Goal: Task Accomplishment & Management: Use online tool/utility

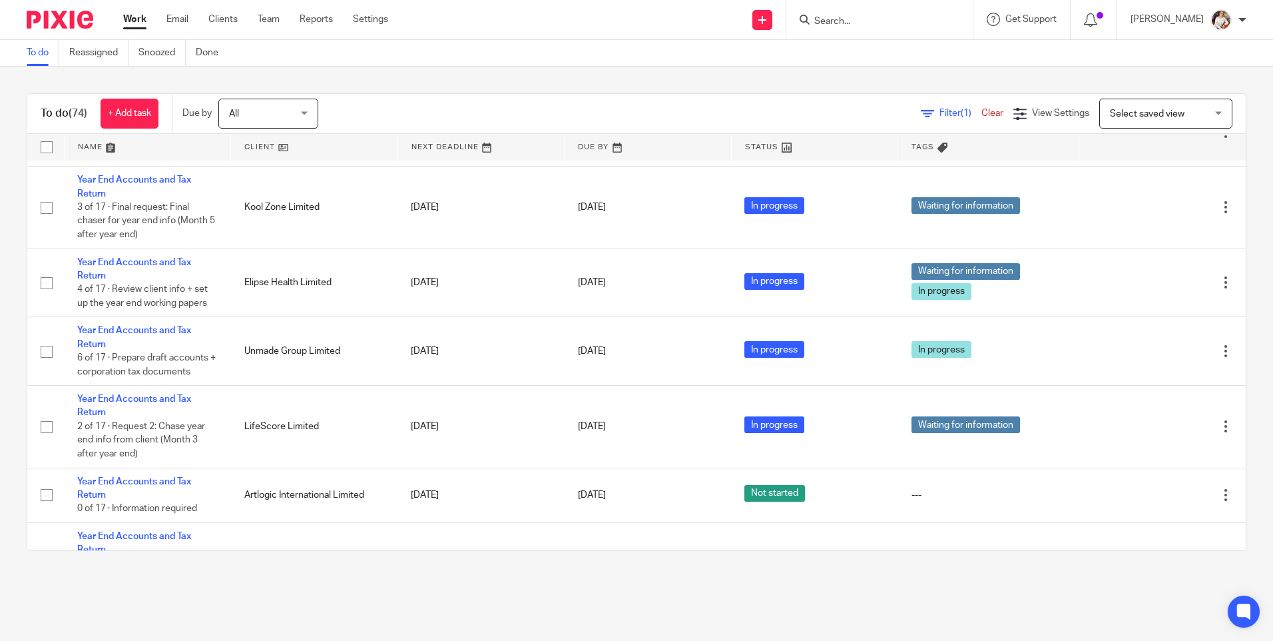
scroll to position [866, 0]
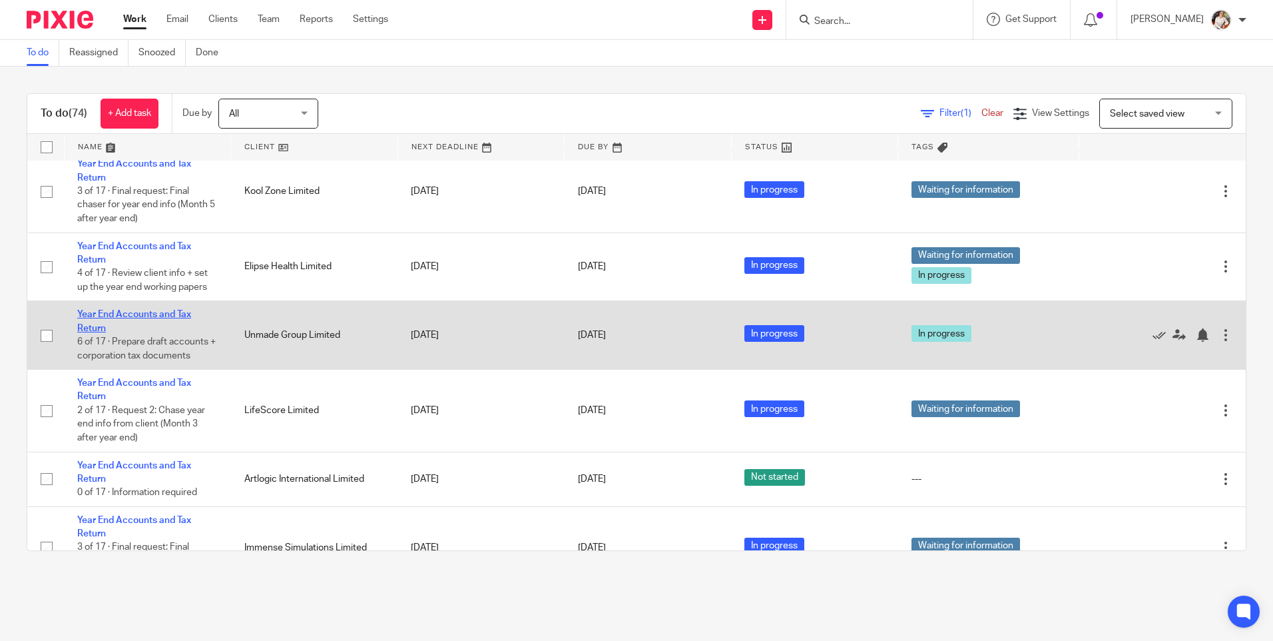
click at [185, 330] on link "Year End Accounts and Tax Return" at bounding box center [134, 321] width 114 height 23
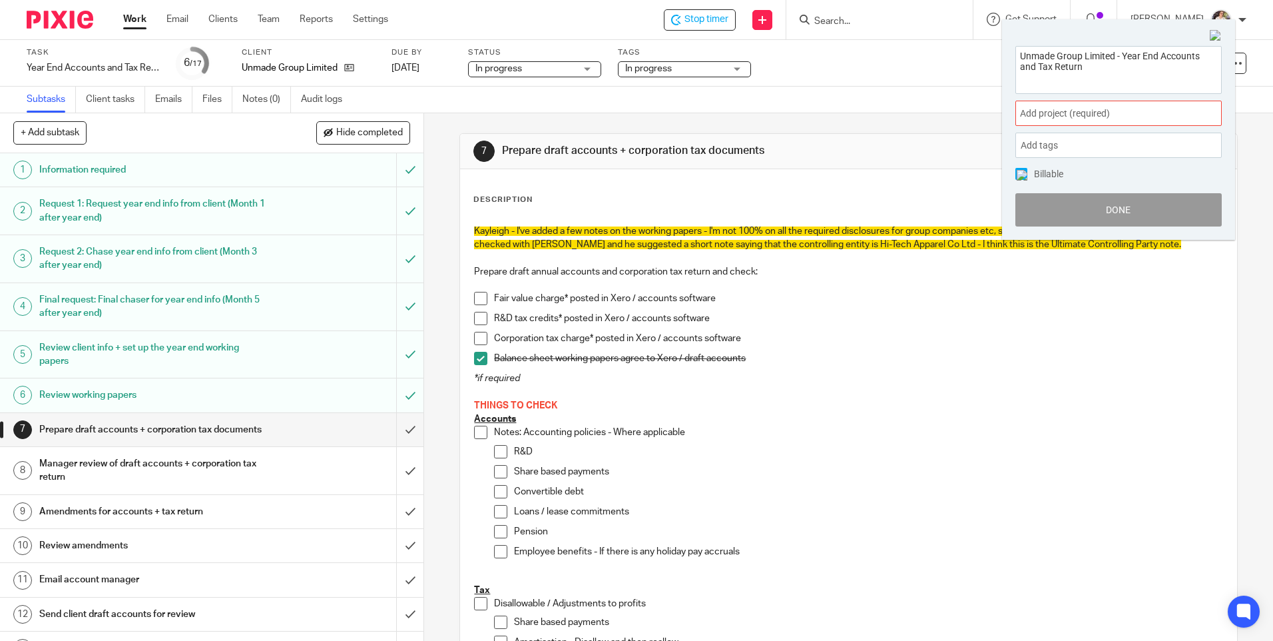
click at [1162, 119] on span "Add project (required) :" at bounding box center [1104, 114] width 168 height 14
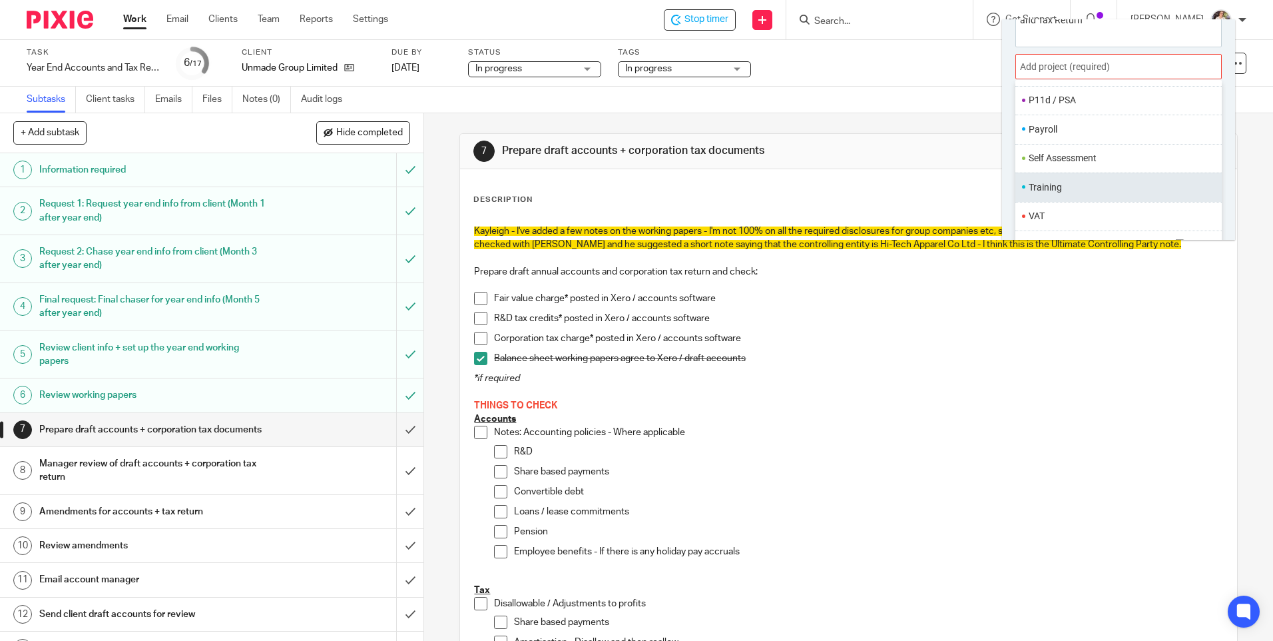
scroll to position [66, 0]
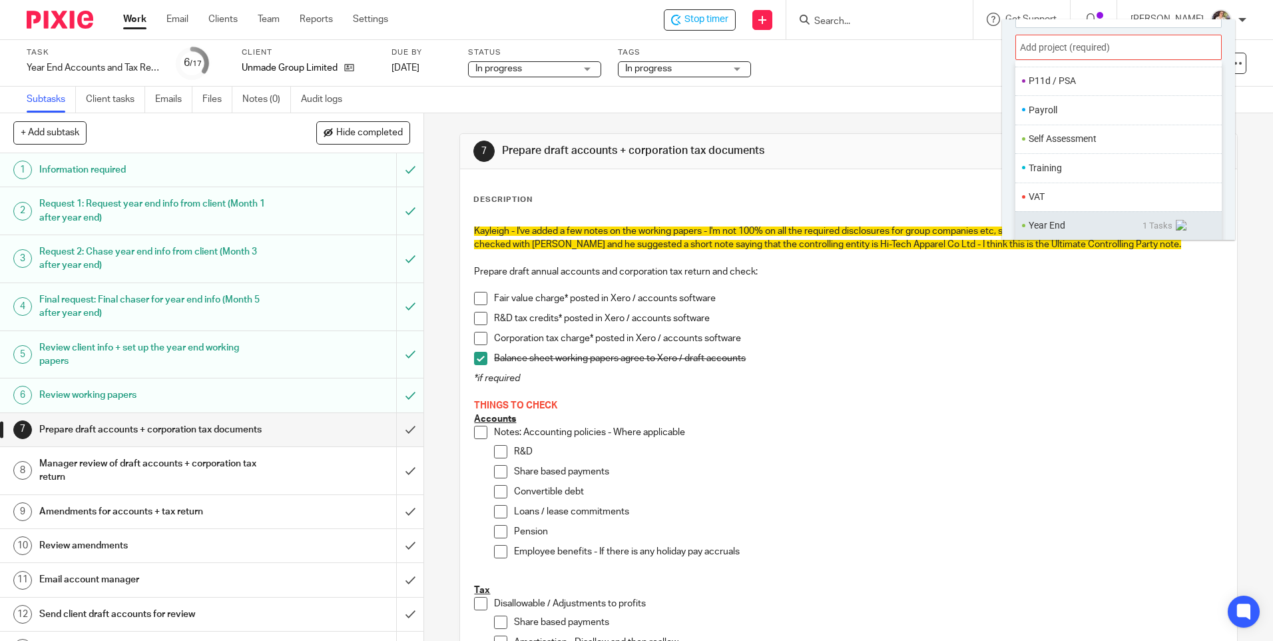
click at [1033, 223] on li "Year End" at bounding box center [1086, 225] width 114 height 14
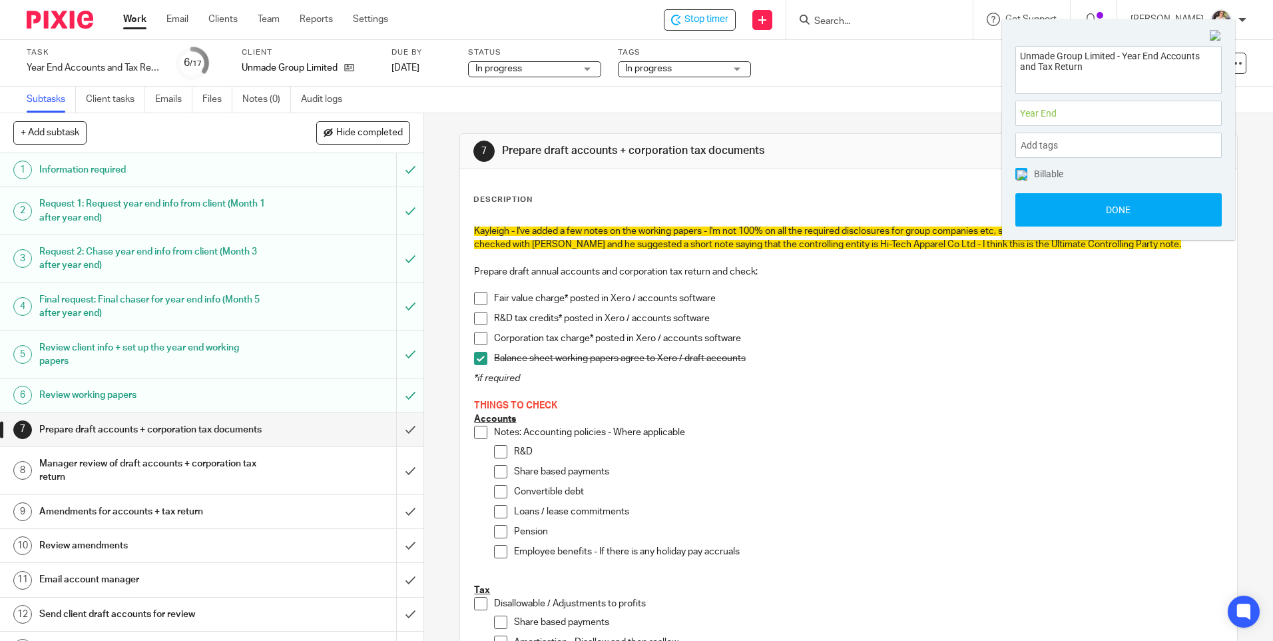
scroll to position [0, 0]
click at [1054, 215] on button "Done" at bounding box center [1118, 209] width 206 height 33
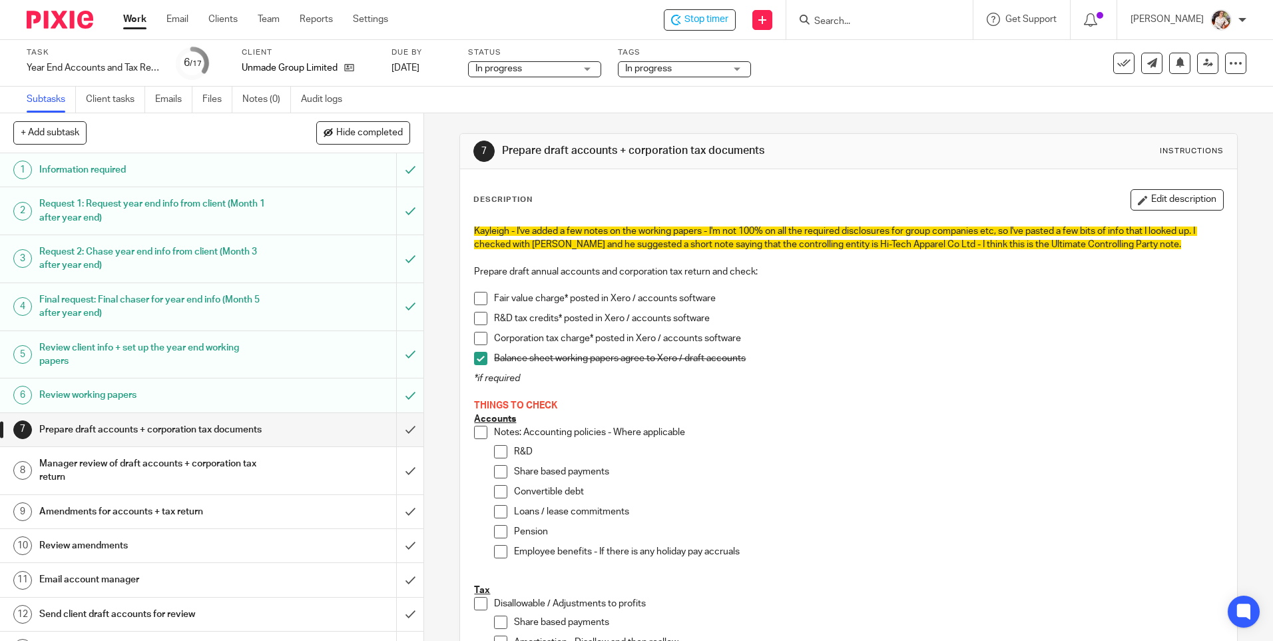
click at [178, 476] on h1 "Manager review of draft accounts + corporation tax return" at bounding box center [153, 470] width 229 height 34
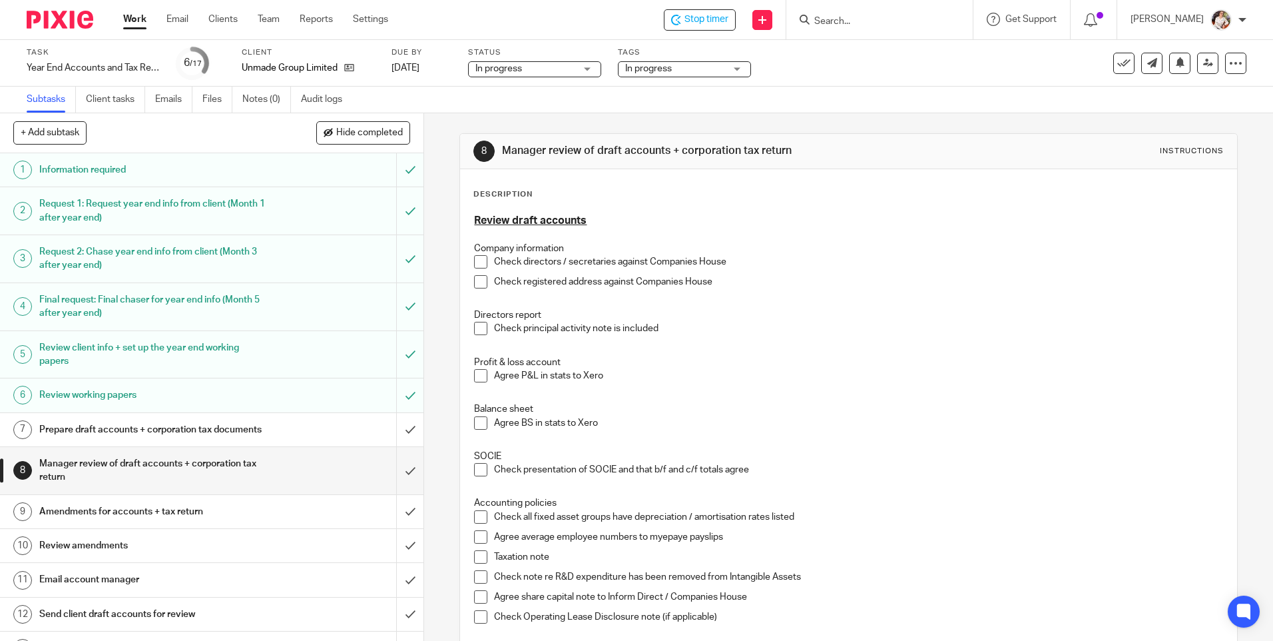
click at [474, 215] on u "Review draft accounts" at bounding box center [530, 220] width 113 height 11
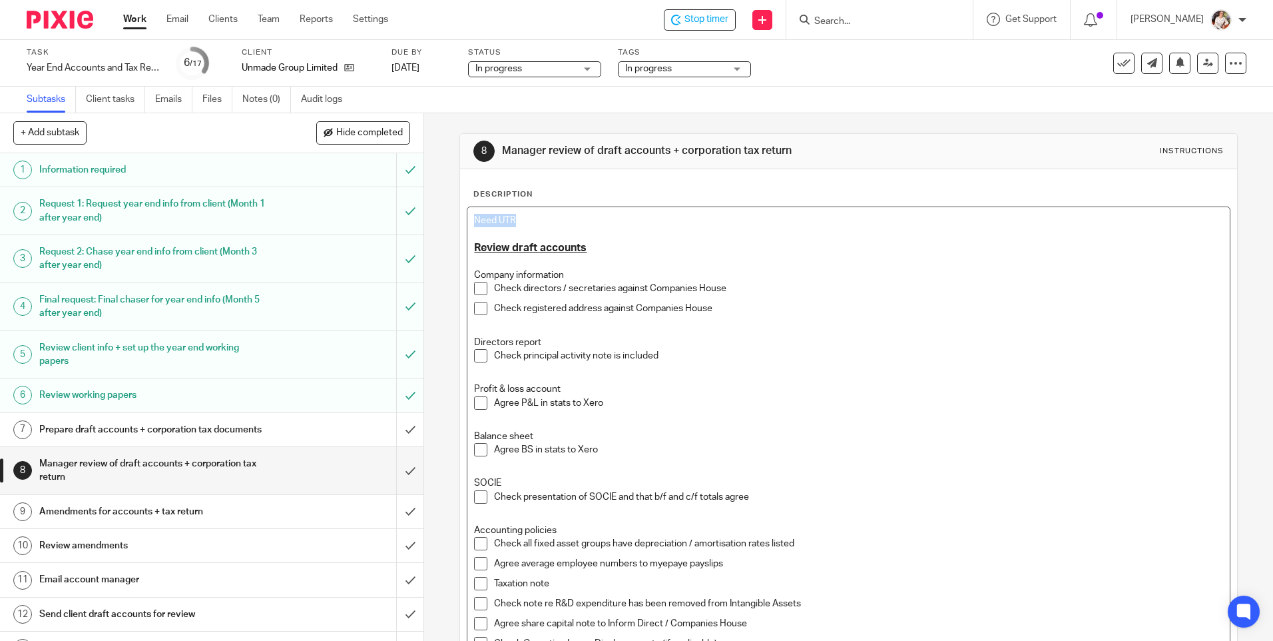
drag, startPoint x: 527, startPoint y: 226, endPoint x: 460, endPoint y: 225, distance: 67.3
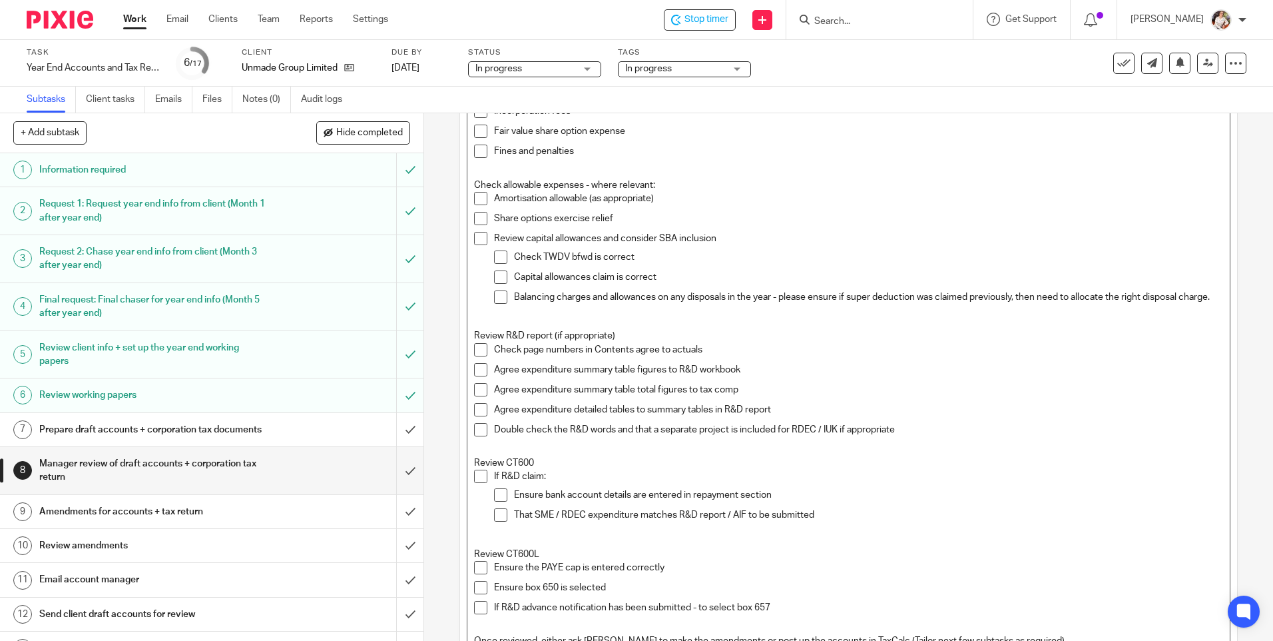
scroll to position [876, 0]
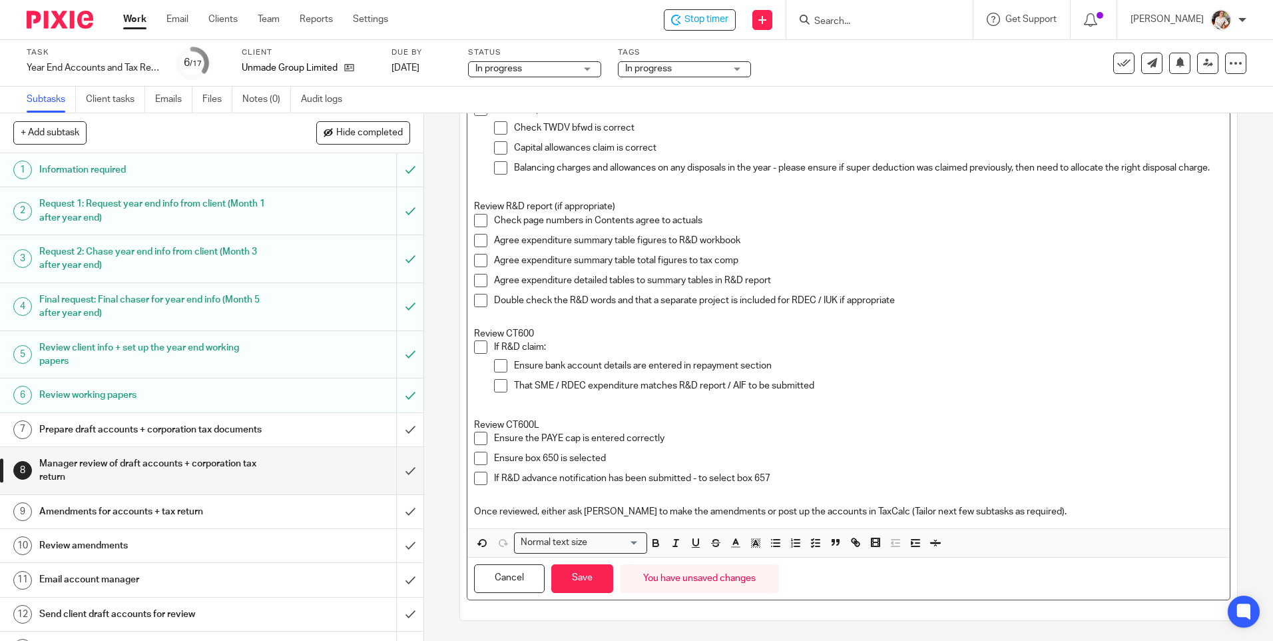
click at [617, 543] on input "Search for option" at bounding box center [615, 542] width 48 height 14
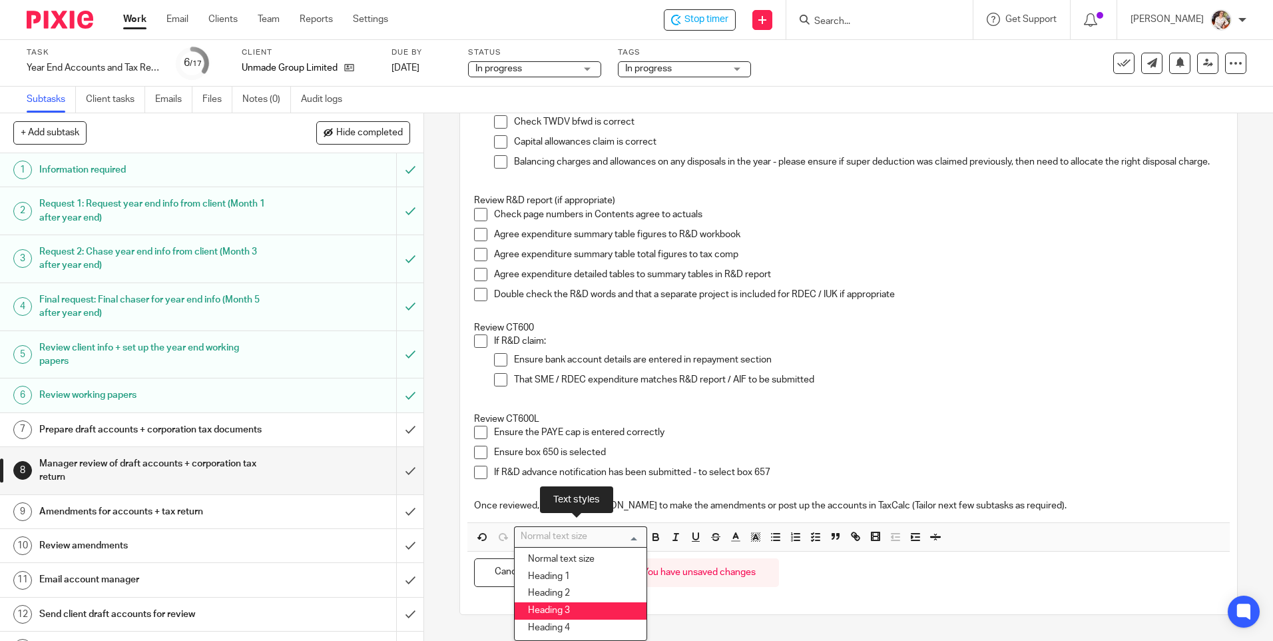
click at [563, 614] on li "Heading 3" at bounding box center [581, 610] width 132 height 17
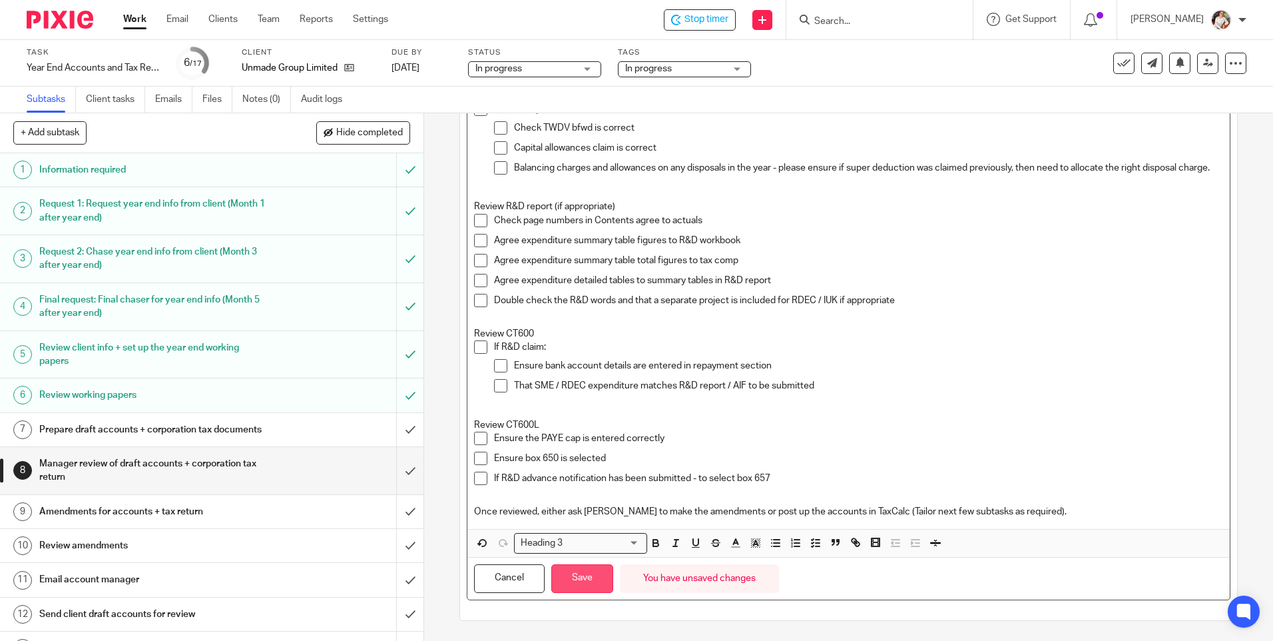
click at [597, 583] on button "Save" at bounding box center [582, 578] width 62 height 29
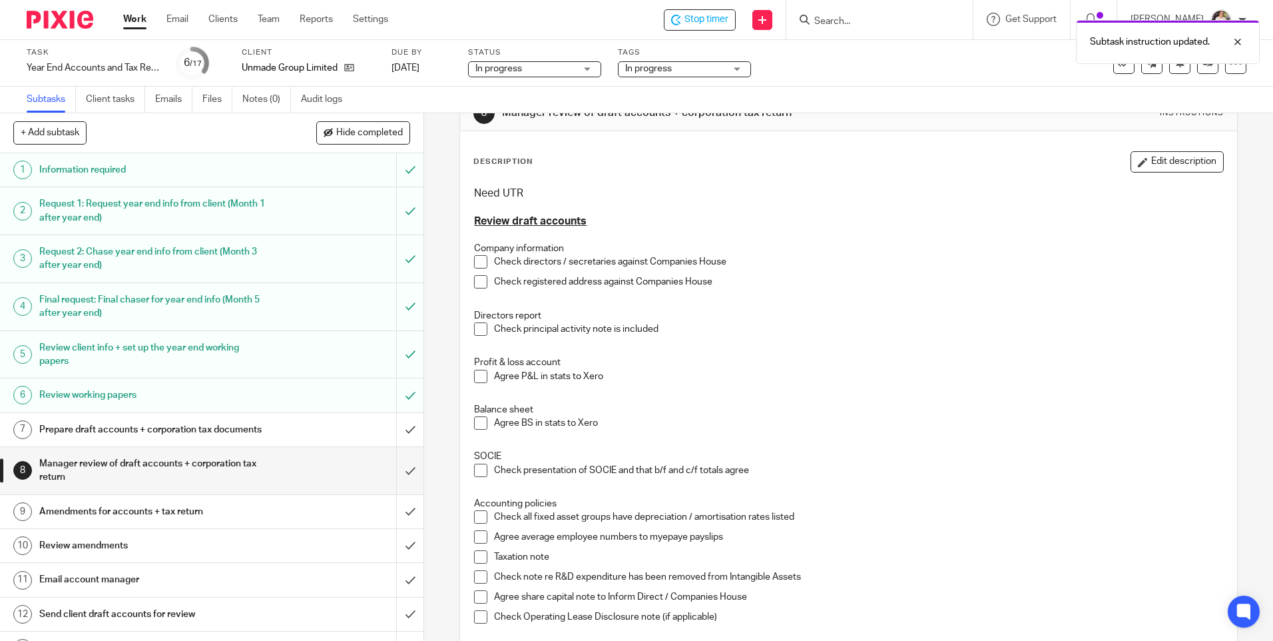
scroll to position [22, 0]
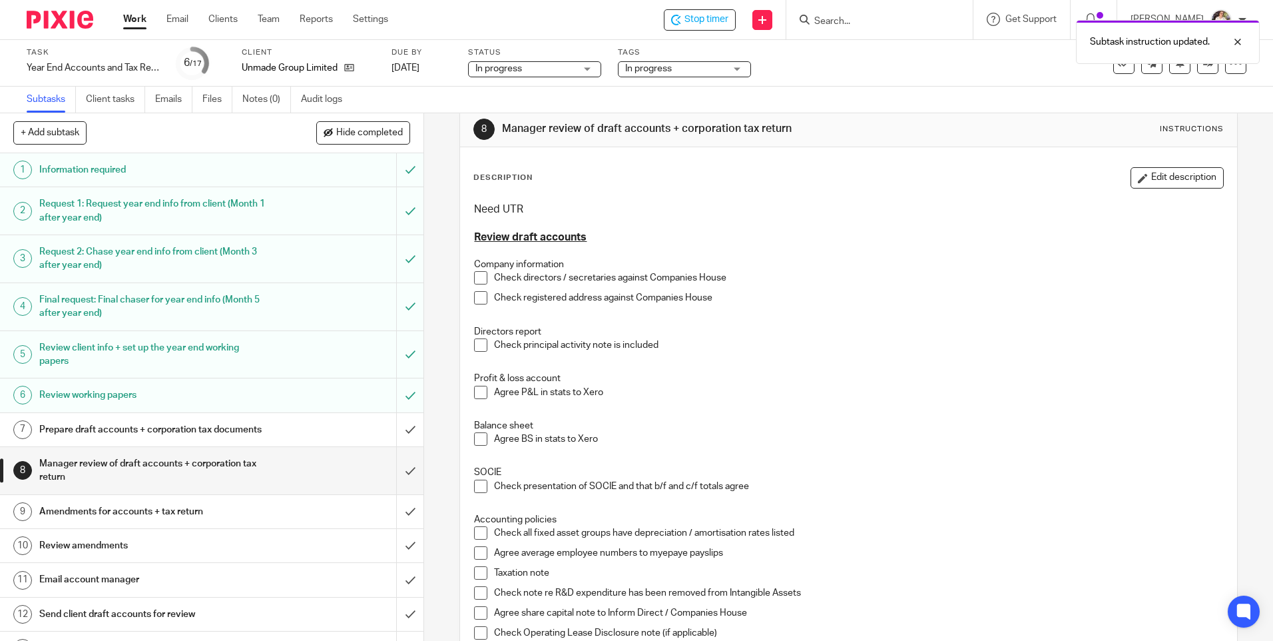
click at [1131, 170] on button "Edit description" at bounding box center [1177, 177] width 93 height 21
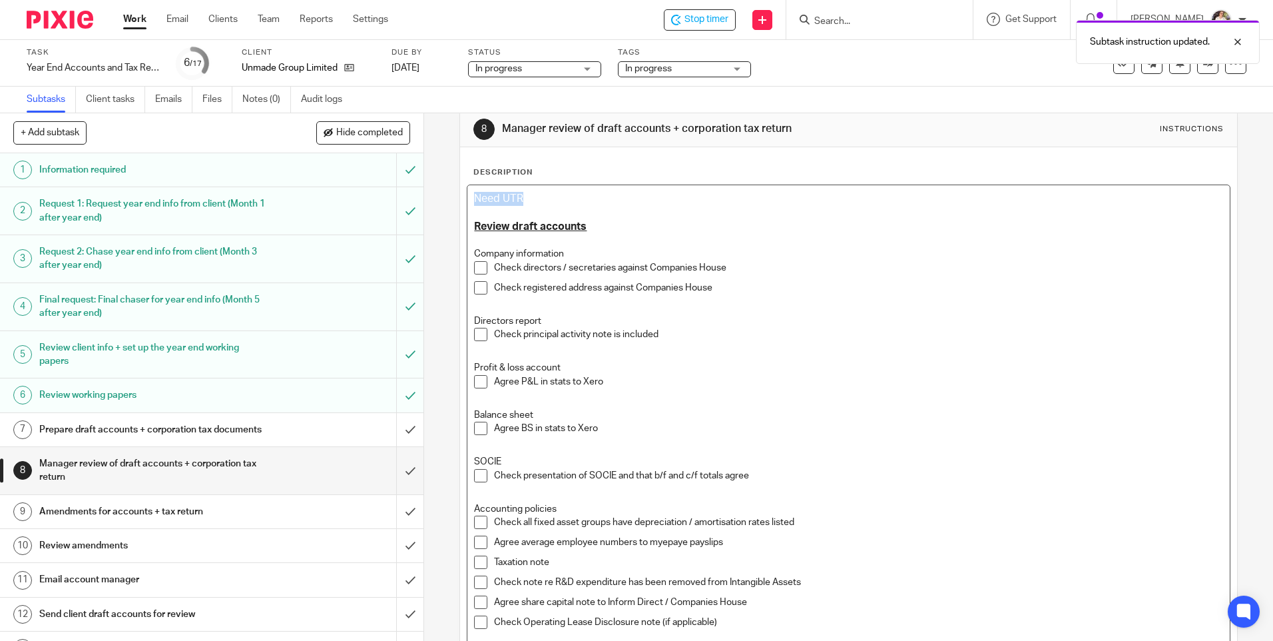
drag, startPoint x: 527, startPoint y: 192, endPoint x: 439, endPoint y: 194, distance: 87.9
click at [439, 194] on div "8 Manager review of draft accounts + corporation tax return Instructions Descri…" at bounding box center [848, 376] width 849 height 527
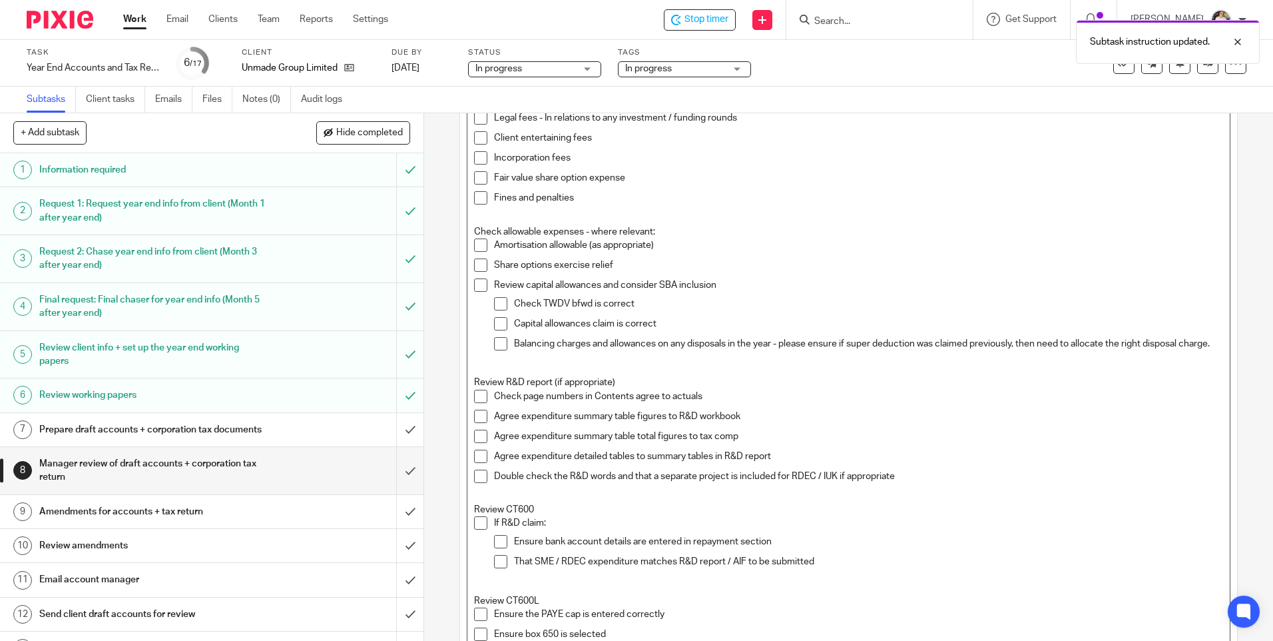
scroll to position [877, 0]
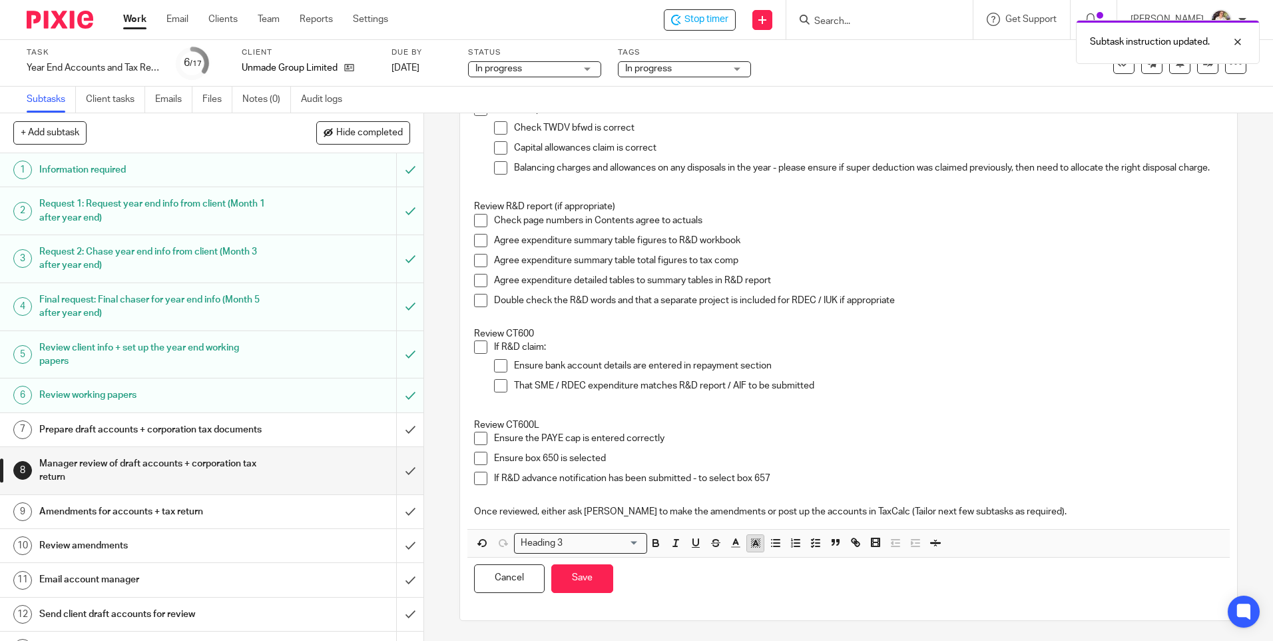
click at [750, 539] on icon "button" at bounding box center [756, 543] width 12 height 12
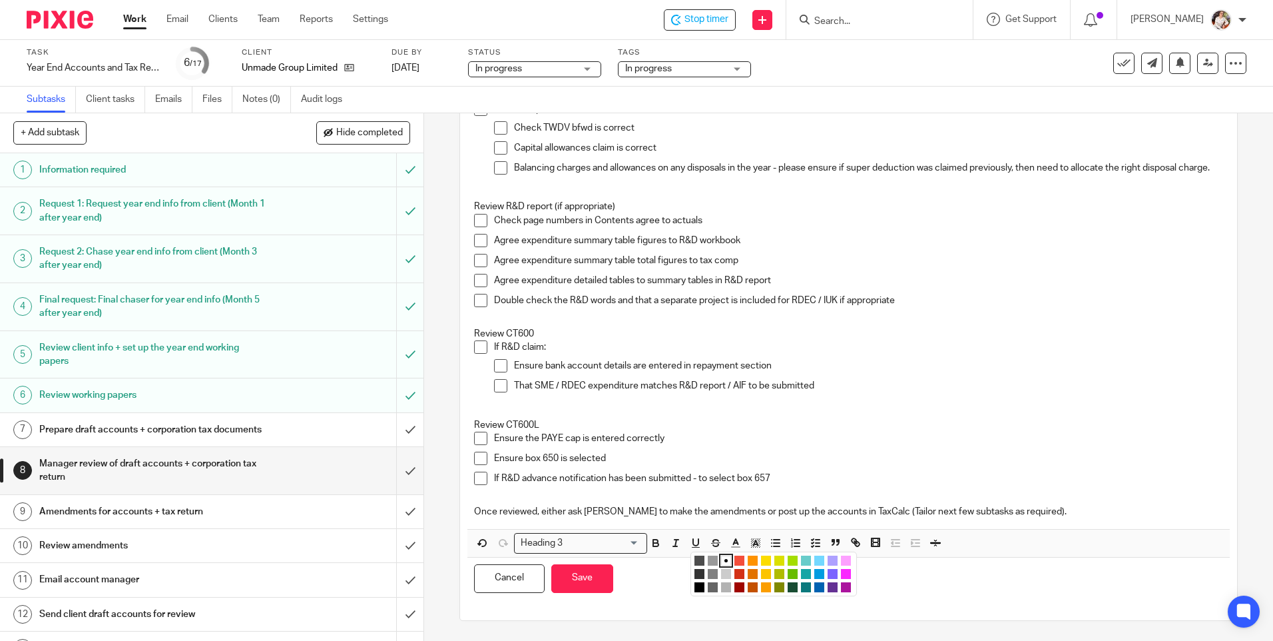
click at [761, 560] on li "color:#FCDC00" at bounding box center [766, 560] width 10 height 10
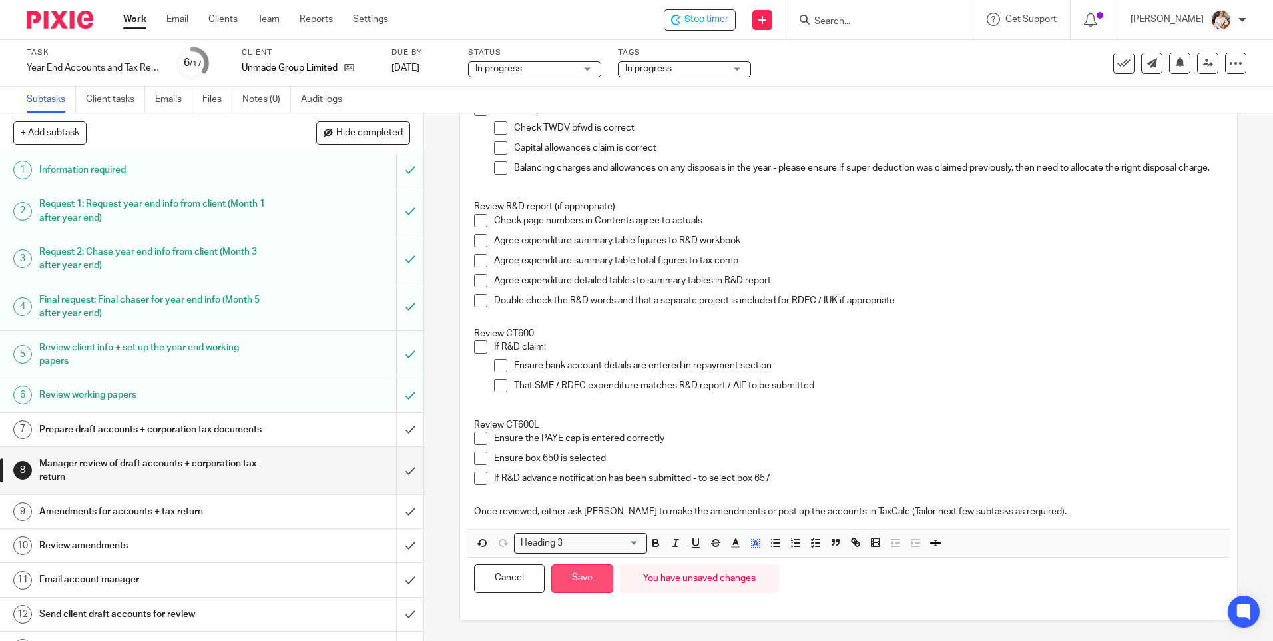
click at [586, 581] on button "Save" at bounding box center [582, 578] width 62 height 29
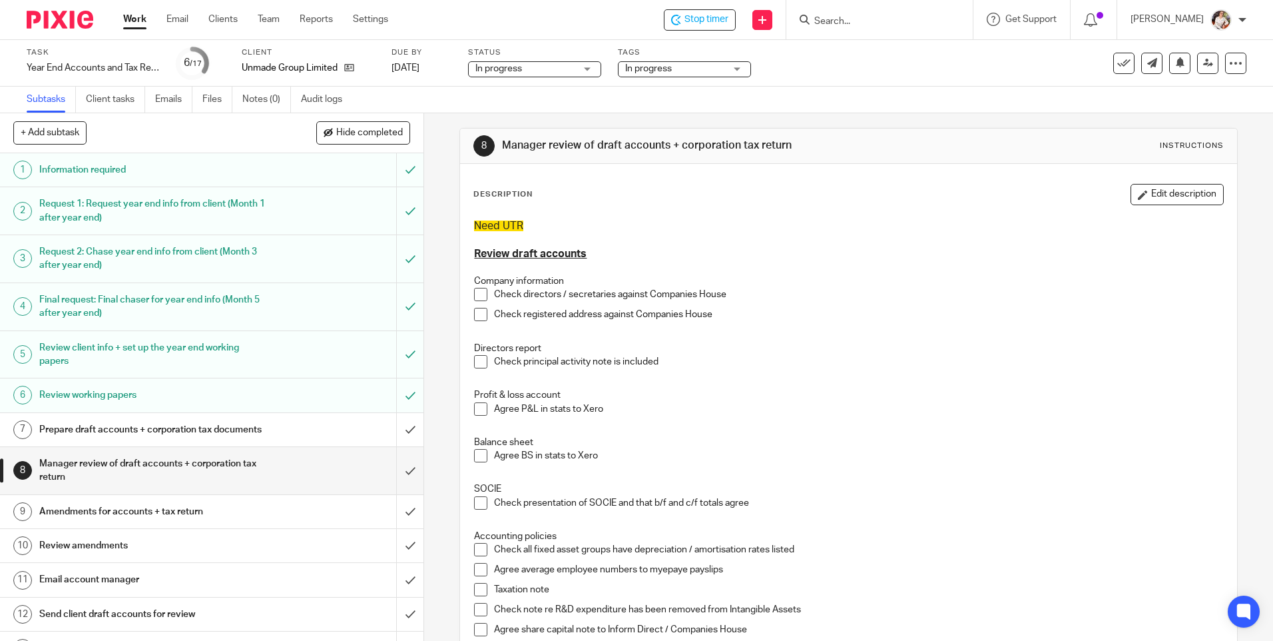
scroll to position [0, 0]
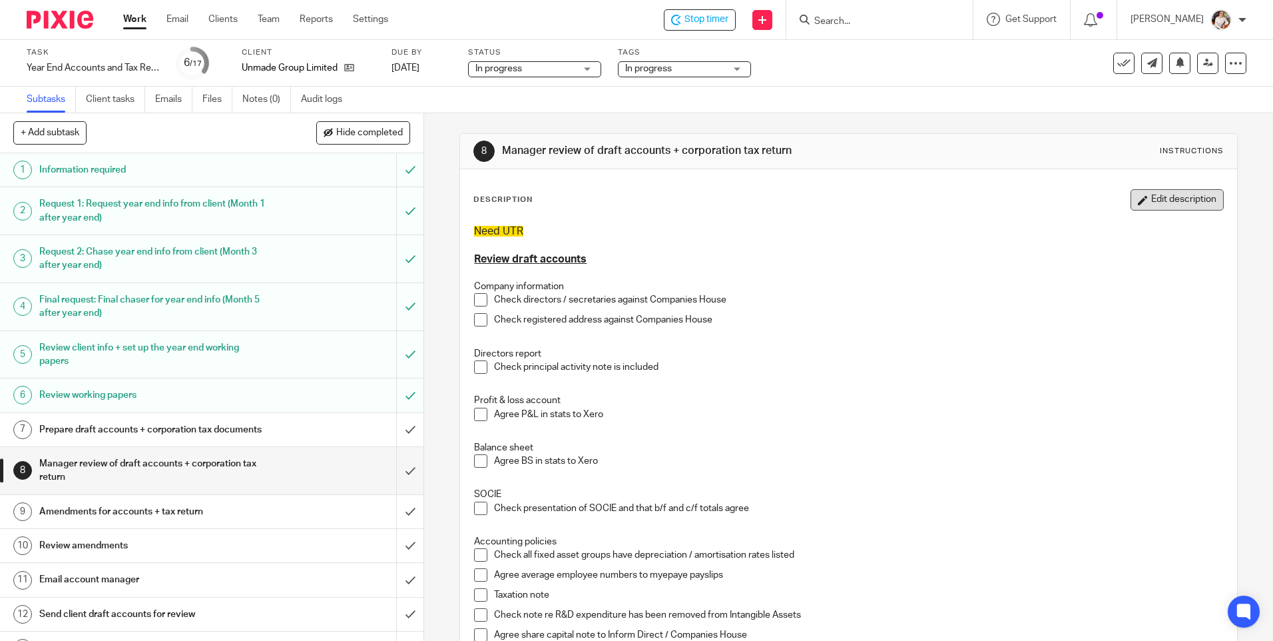
click at [1149, 210] on button "Edit description" at bounding box center [1177, 199] width 93 height 21
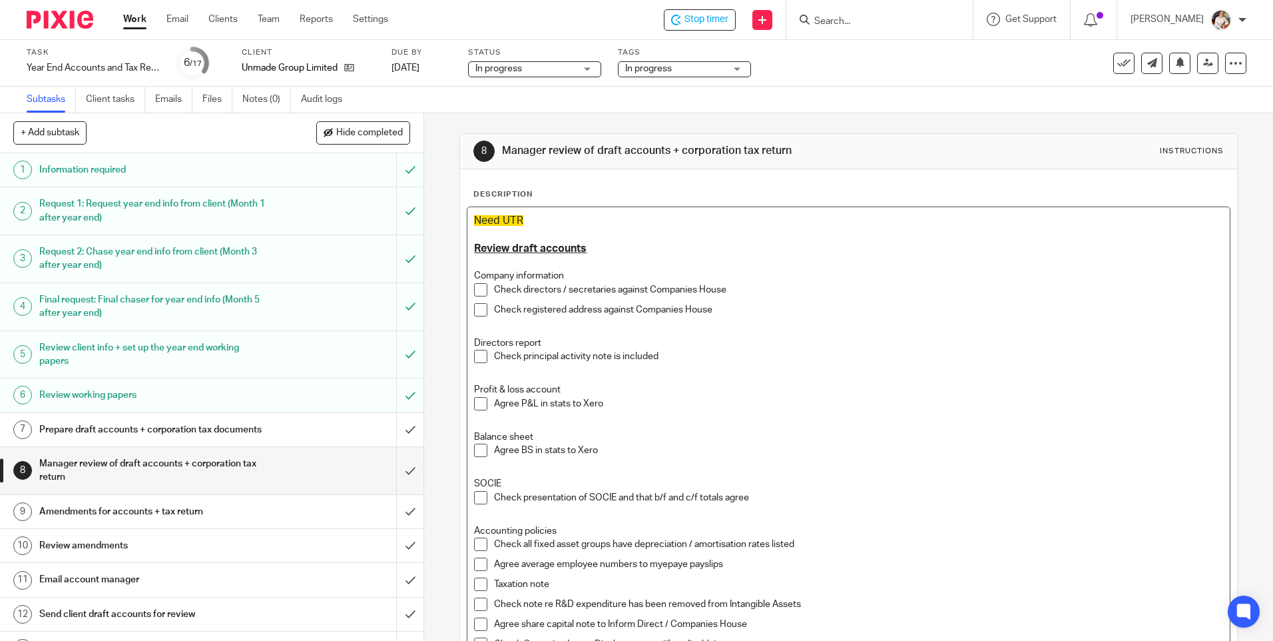
click at [570, 229] on p at bounding box center [848, 234] width 748 height 13
drag, startPoint x: 636, startPoint y: 233, endPoint x: 463, endPoint y: 226, distance: 172.6
click at [647, 240] on p "Any associated companies for CT return?" at bounding box center [848, 234] width 748 height 13
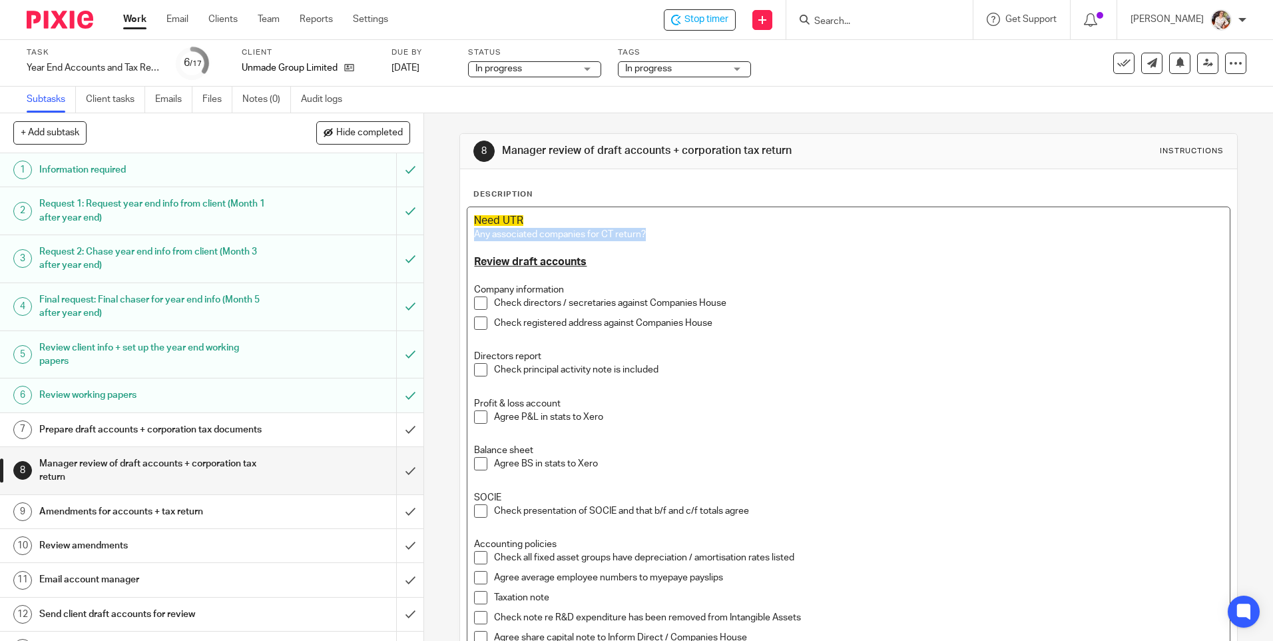
drag, startPoint x: 470, startPoint y: 234, endPoint x: 648, endPoint y: 228, distance: 177.9
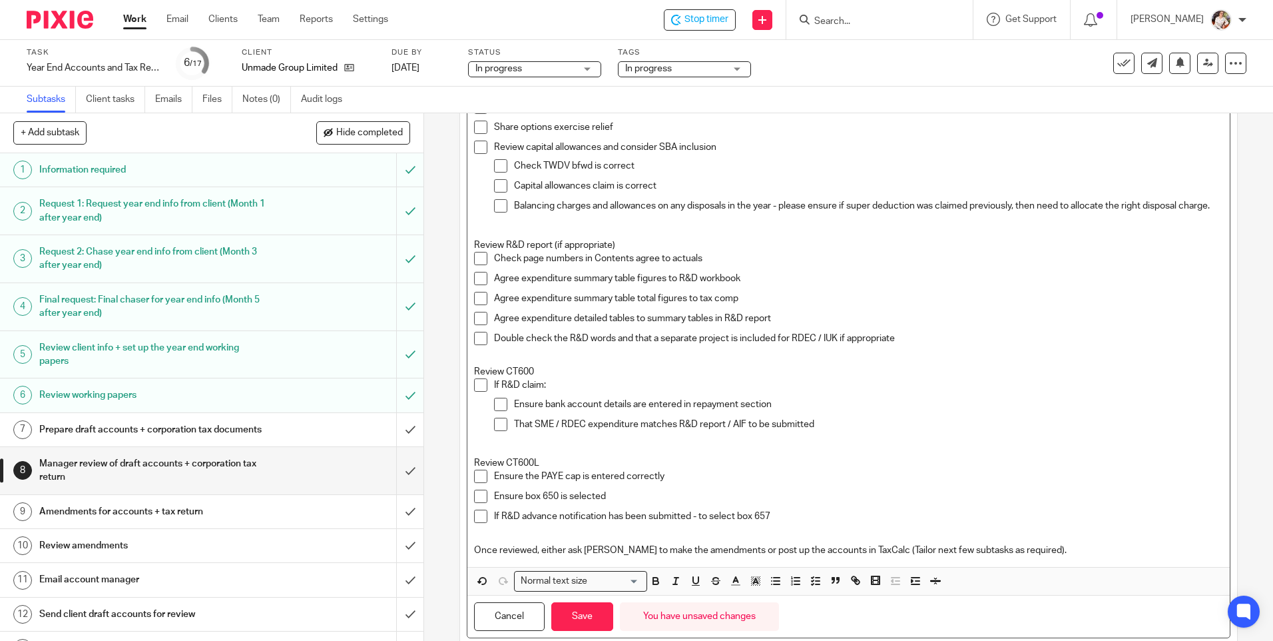
scroll to position [891, 0]
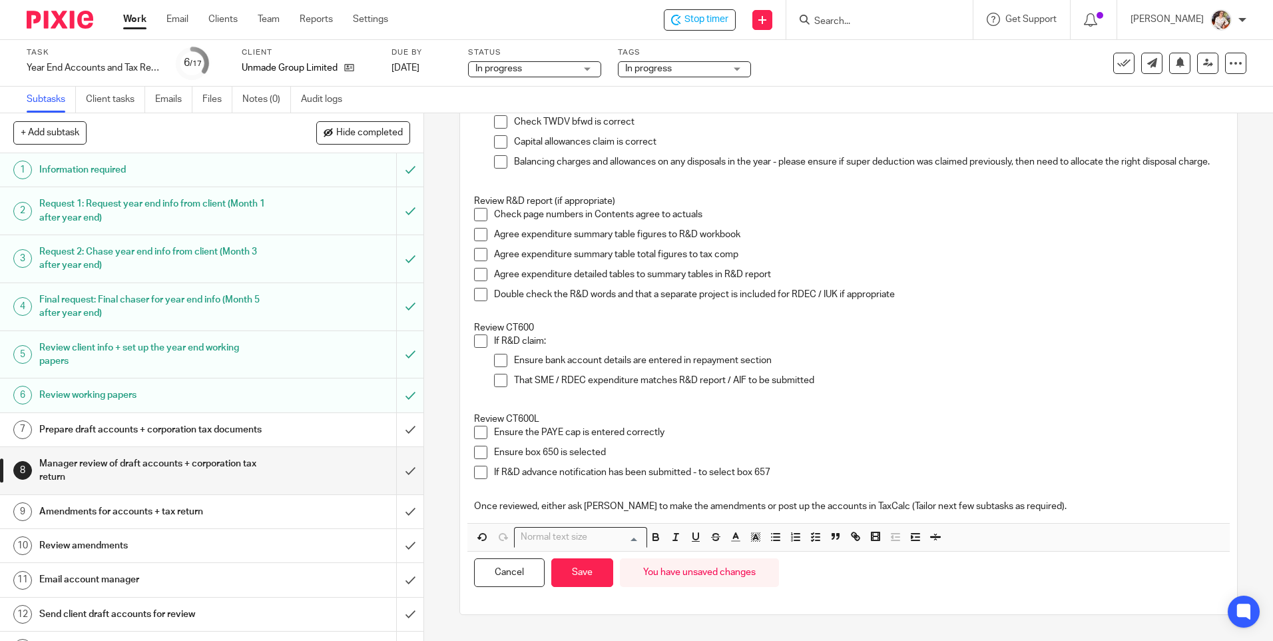
click at [619, 547] on div "Normal text size Loading..." at bounding box center [580, 537] width 133 height 21
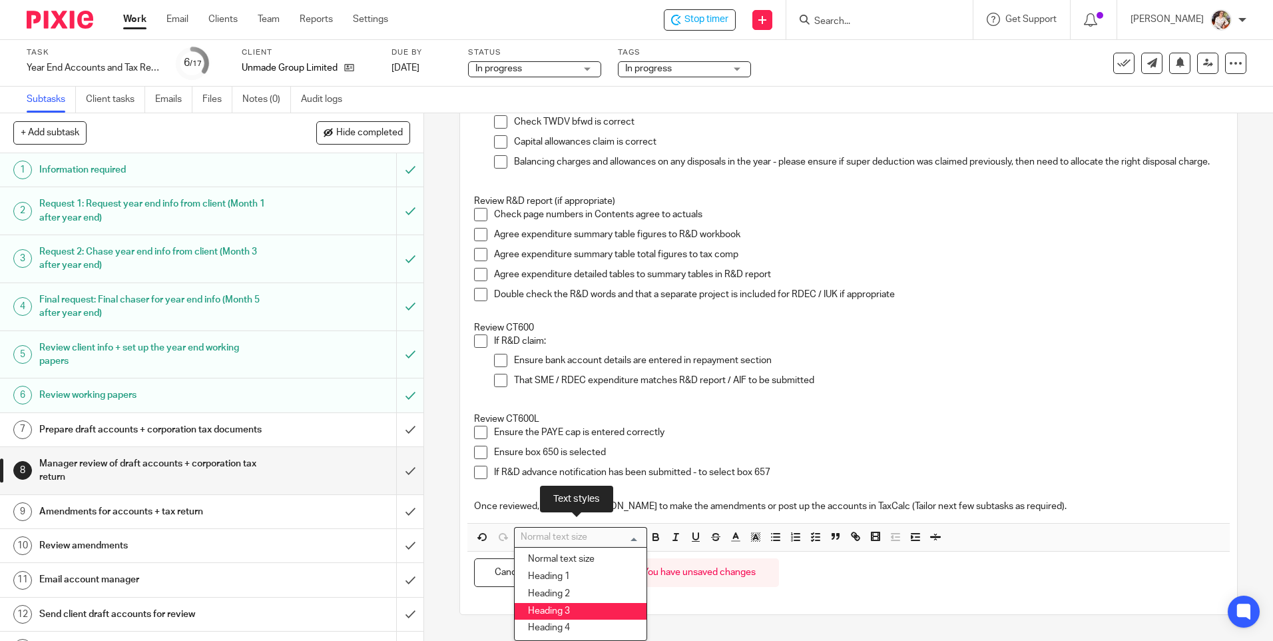
click at [593, 609] on li "Heading 3" at bounding box center [581, 611] width 132 height 17
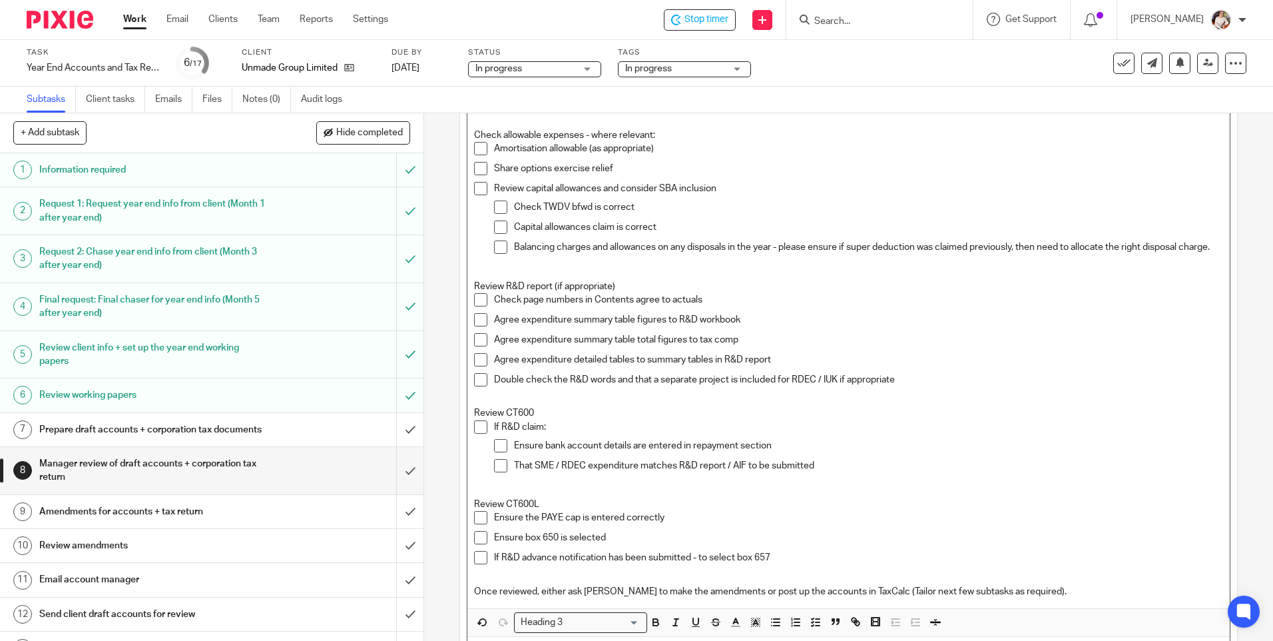
scroll to position [892, 0]
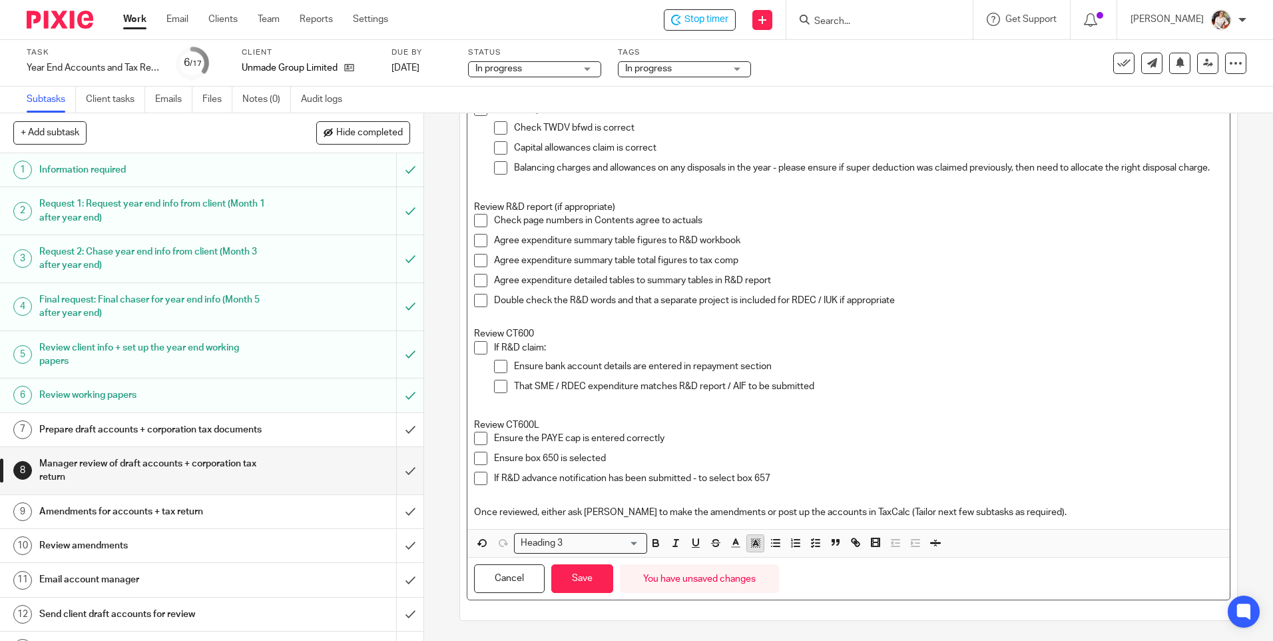
click at [753, 541] on polyline "button" at bounding box center [755, 542] width 5 height 5
click at [761, 561] on li "color:#FCDC00" at bounding box center [766, 560] width 10 height 10
click at [561, 579] on button "Save" at bounding box center [582, 578] width 62 height 29
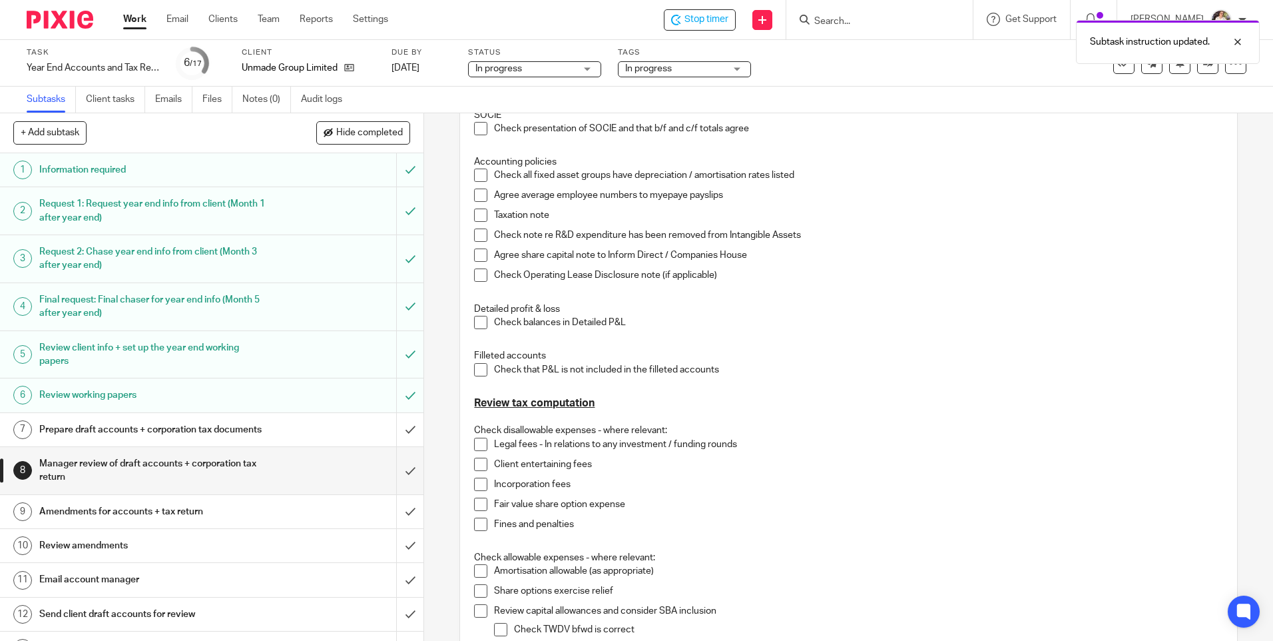
scroll to position [37, 0]
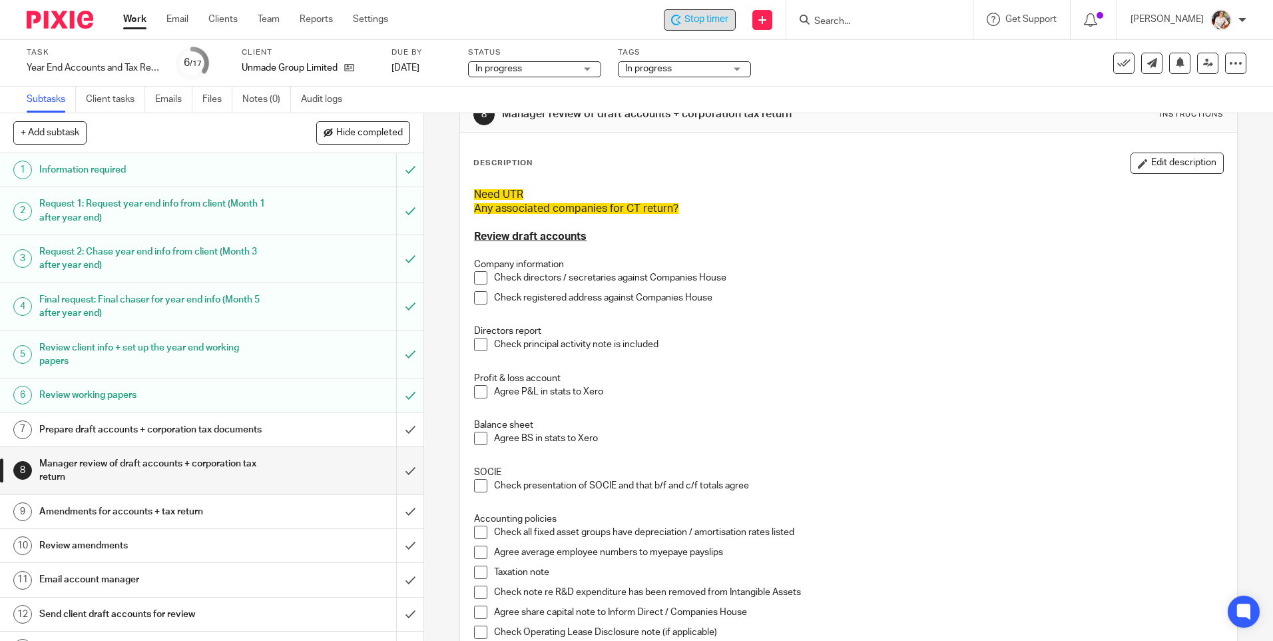
click at [698, 23] on span "Stop timer" at bounding box center [707, 20] width 44 height 14
click at [139, 19] on link "Work" at bounding box center [134, 19] width 23 height 13
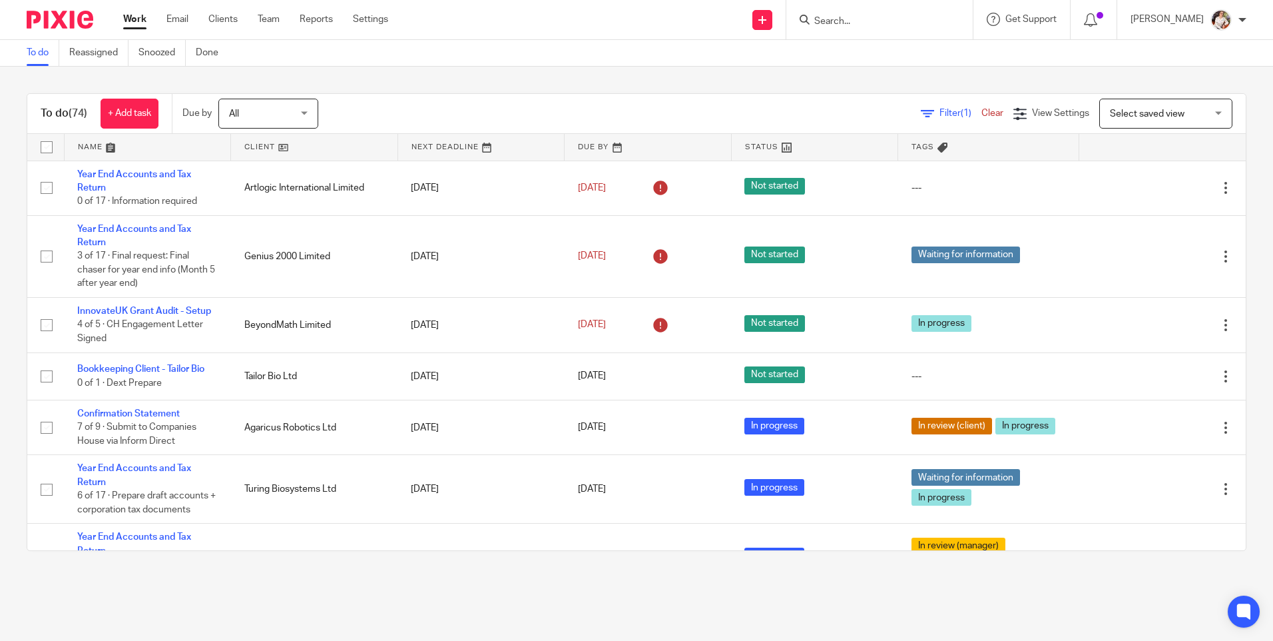
click at [826, 19] on input "Search" at bounding box center [873, 22] width 120 height 12
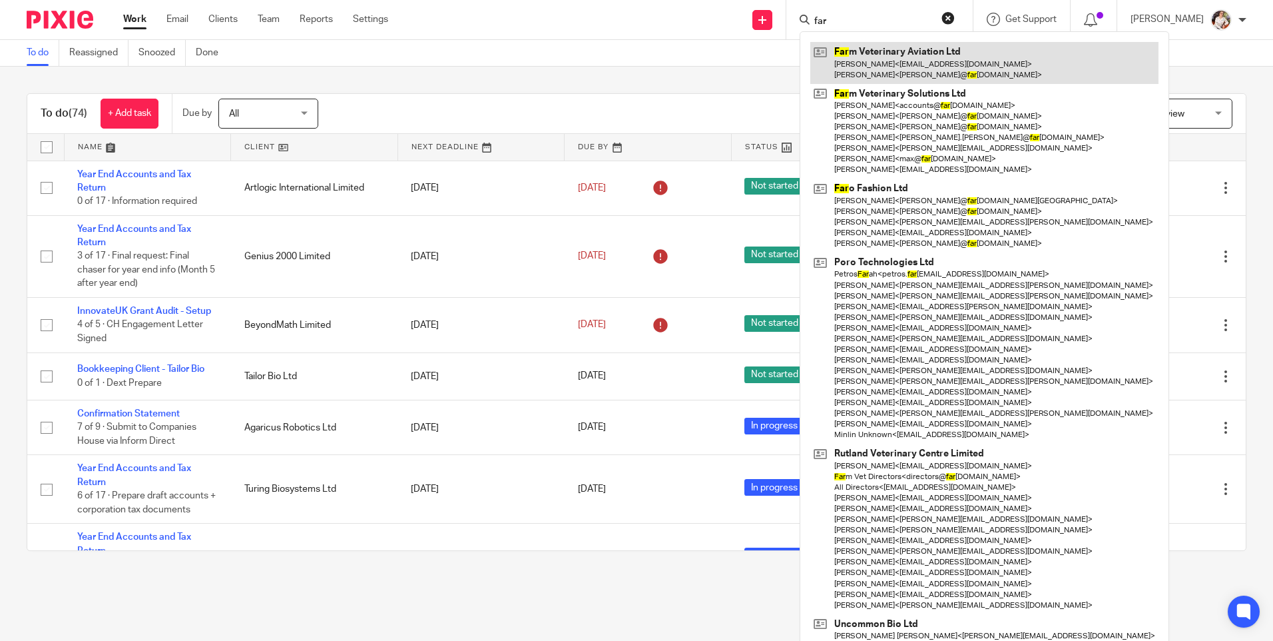
type input "far"
click at [864, 55] on link at bounding box center [984, 62] width 348 height 41
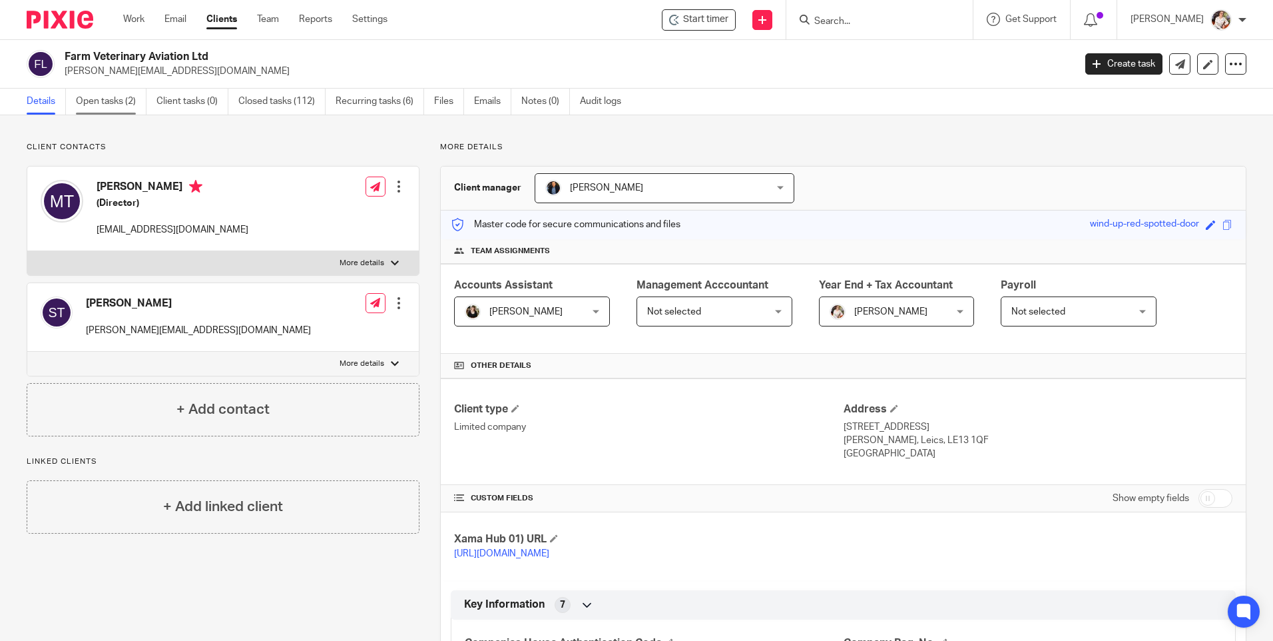
click at [115, 103] on link "Open tasks (2)" at bounding box center [111, 102] width 71 height 26
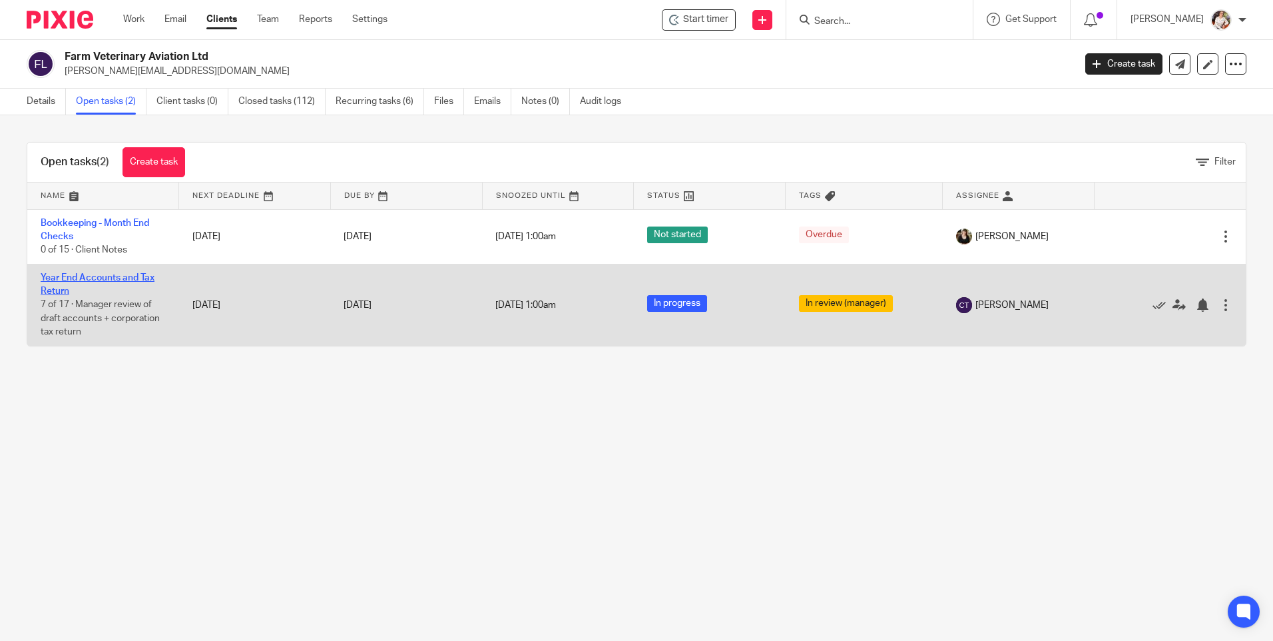
click at [124, 278] on link "Year End Accounts and Tax Return" at bounding box center [98, 284] width 114 height 23
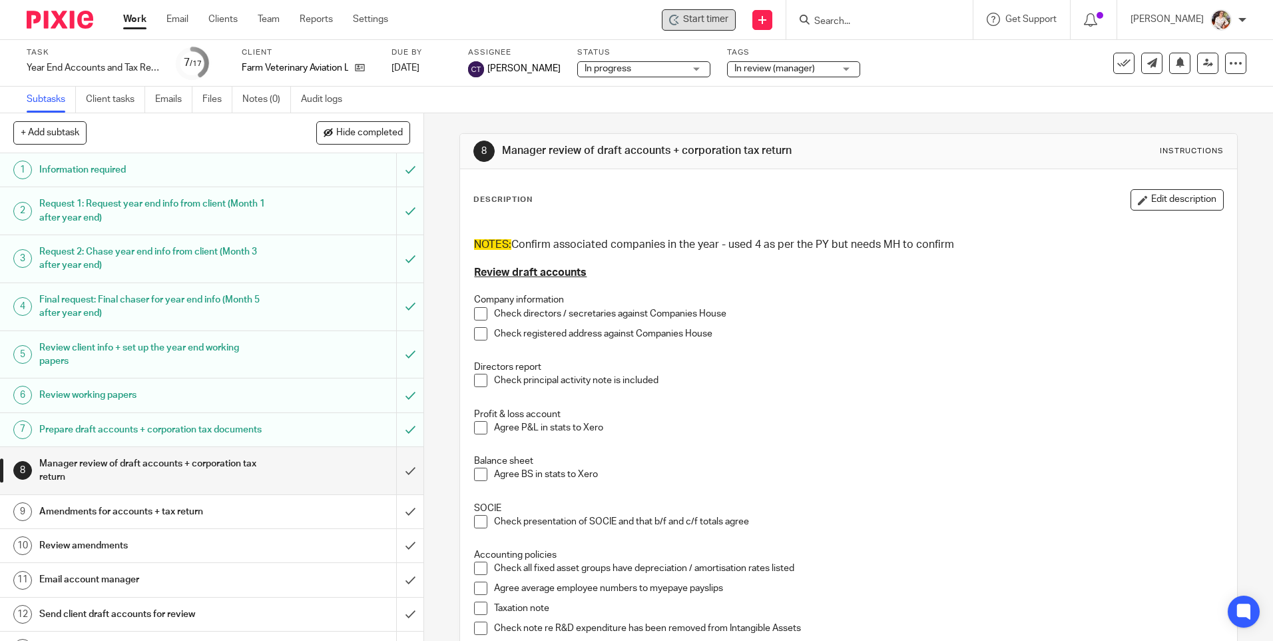
click at [712, 23] on span "Start timer" at bounding box center [705, 20] width 45 height 14
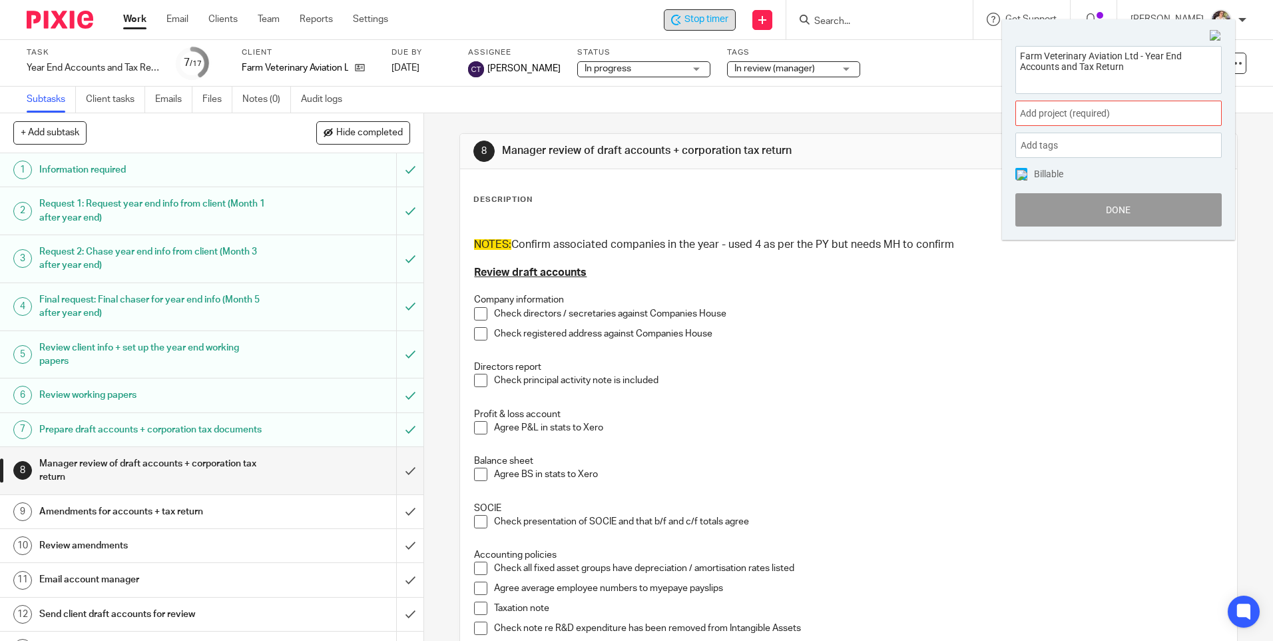
click at [1093, 107] on span "Add project (required) :" at bounding box center [1104, 114] width 168 height 14
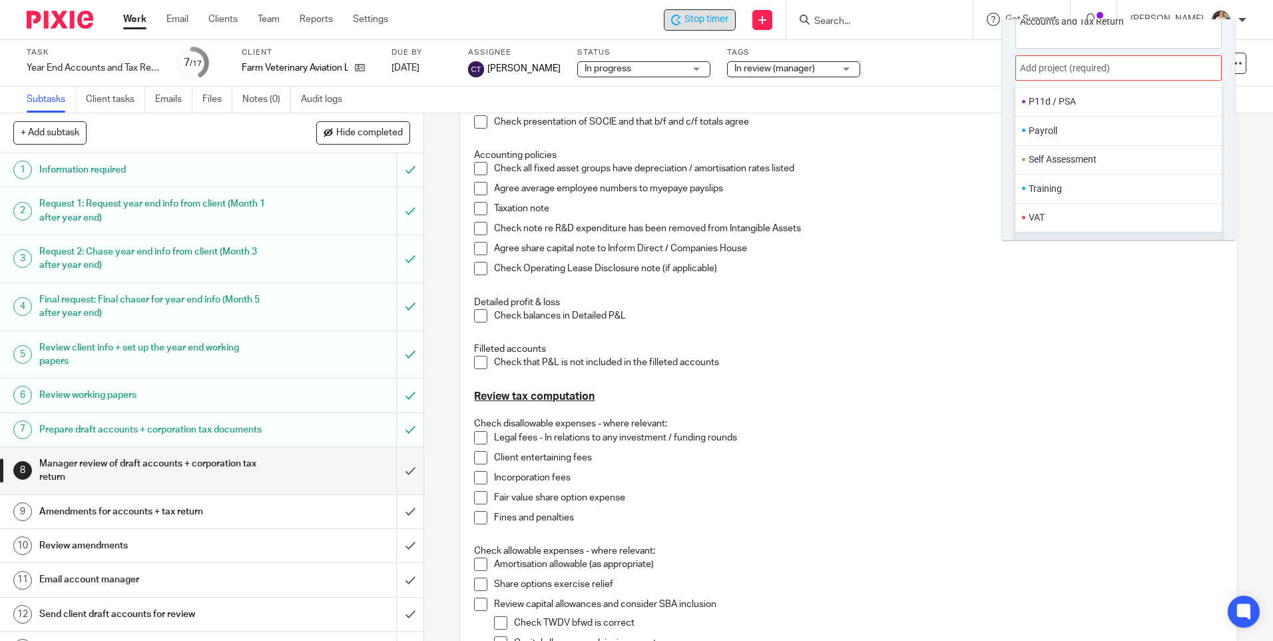
scroll to position [66, 0]
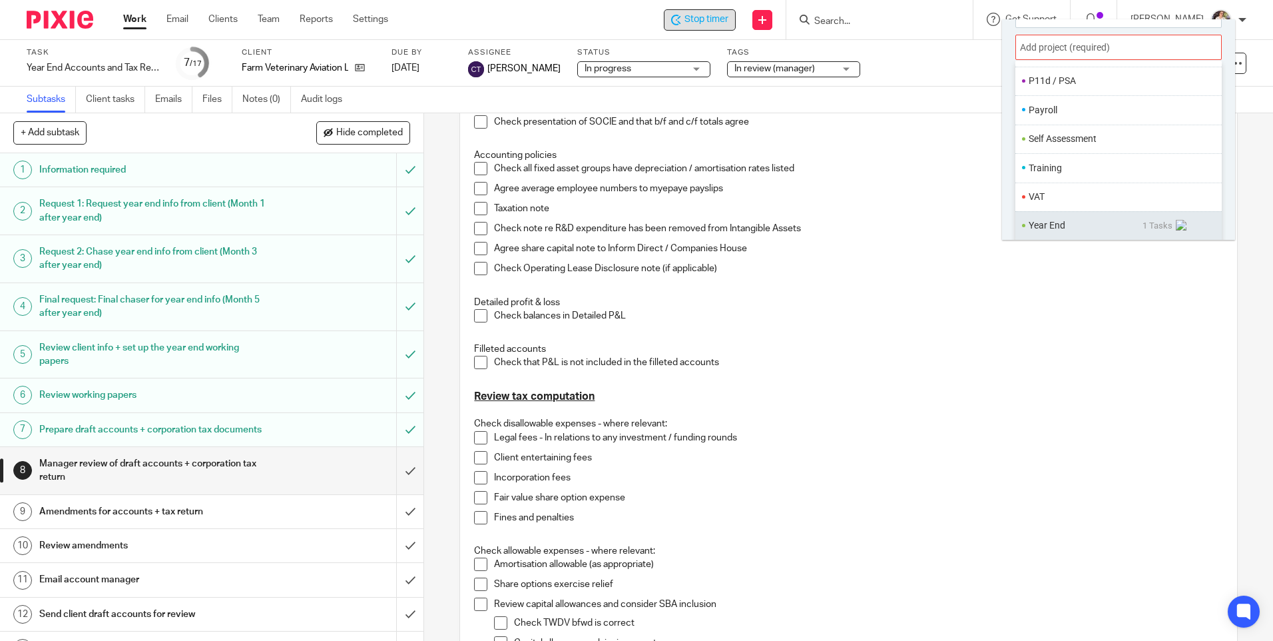
click at [1054, 218] on ul "Year End 1 Tasks" at bounding box center [1118, 225] width 206 height 29
click at [1043, 216] on ul "Year End 1 Tasks" at bounding box center [1118, 225] width 206 height 29
click at [1048, 226] on li "Year End" at bounding box center [1086, 225] width 114 height 14
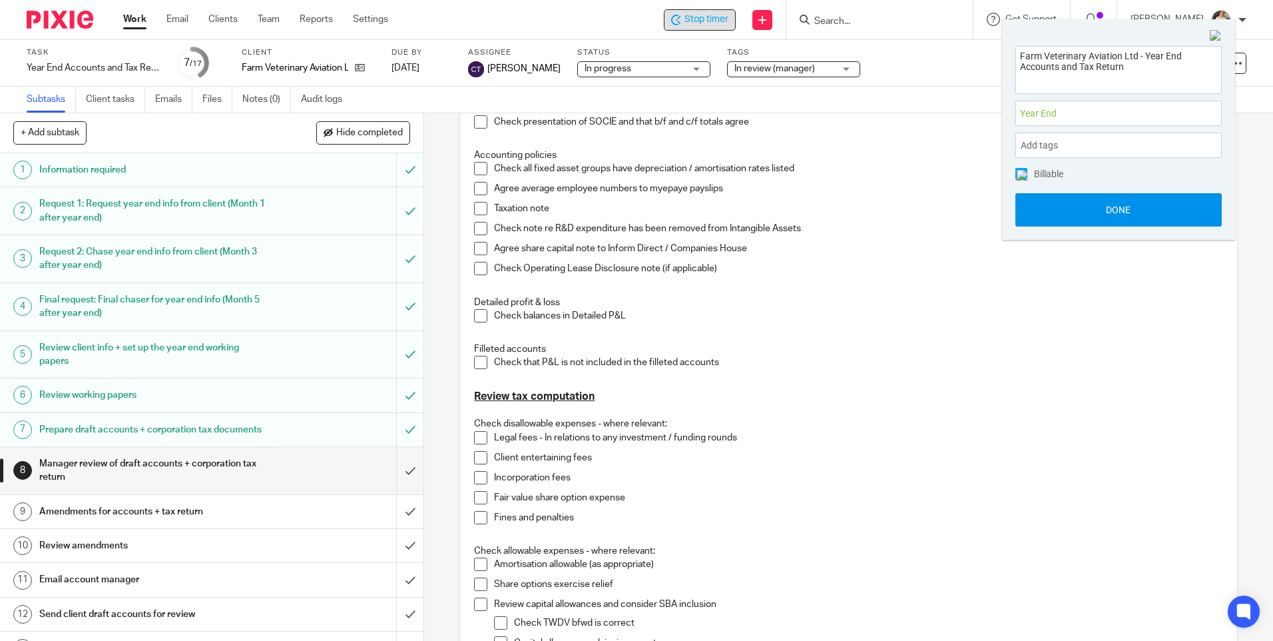
click at [1047, 216] on button "Done" at bounding box center [1118, 209] width 206 height 33
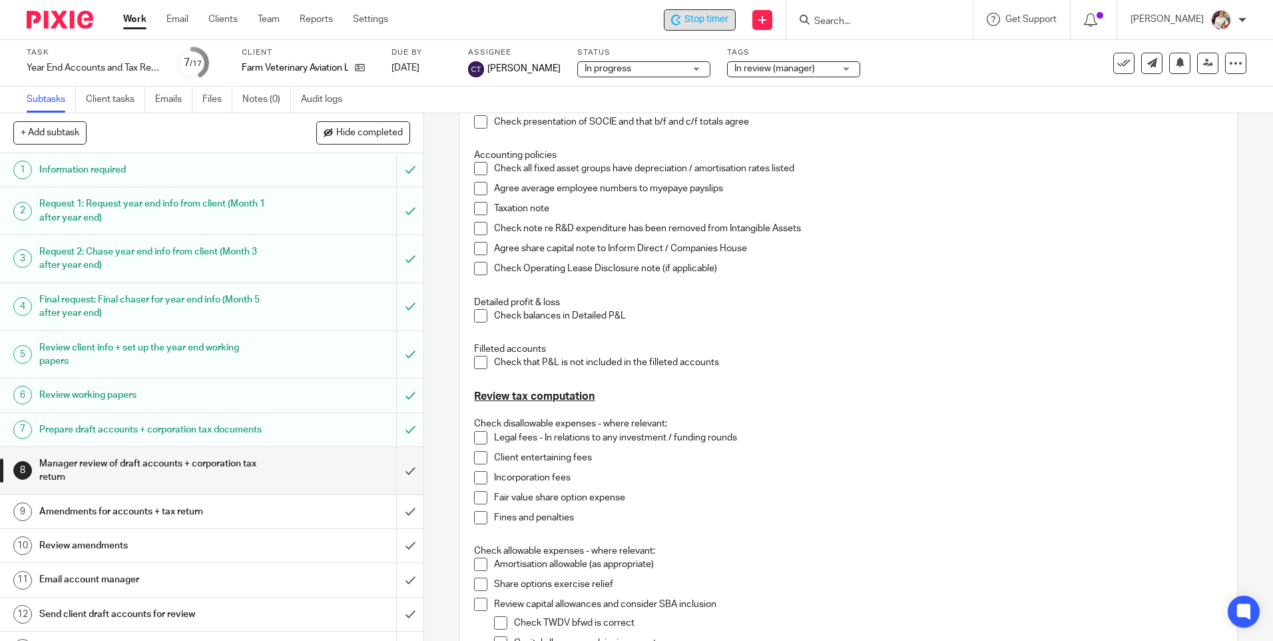
click at [681, 26] on div "Stop timer" at bounding box center [699, 20] width 57 height 14
click at [135, 22] on link "Work" at bounding box center [134, 19] width 23 height 13
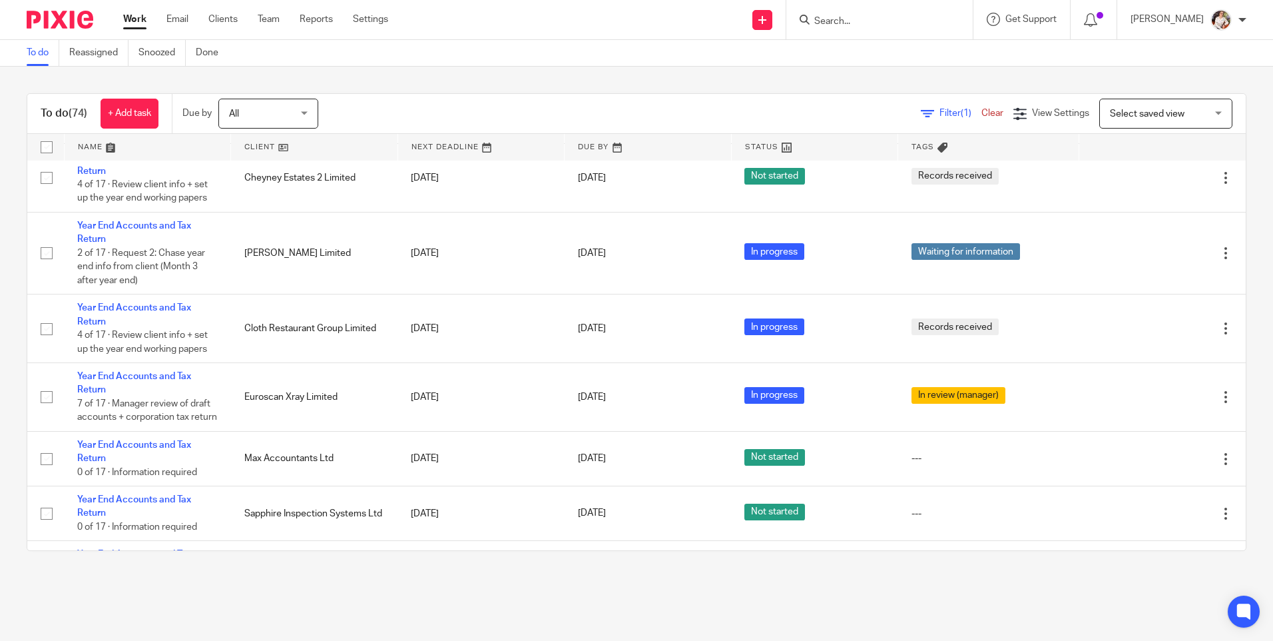
scroll to position [2264, 0]
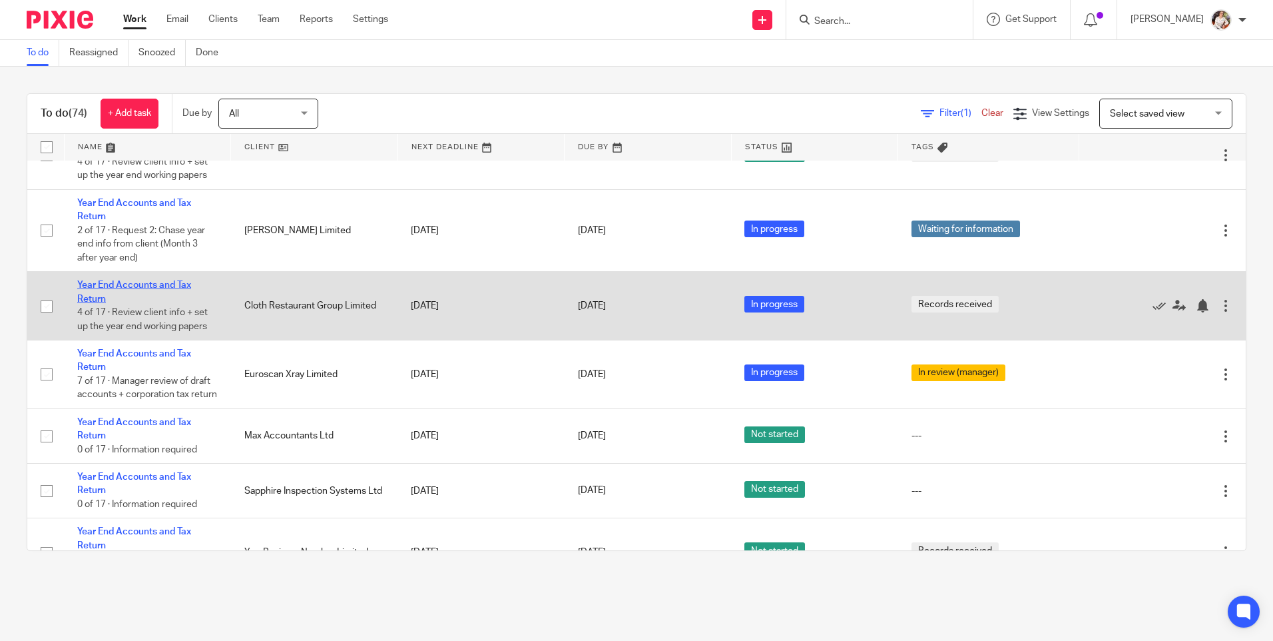
click at [153, 303] on link "Year End Accounts and Tax Return" at bounding box center [134, 291] width 114 height 23
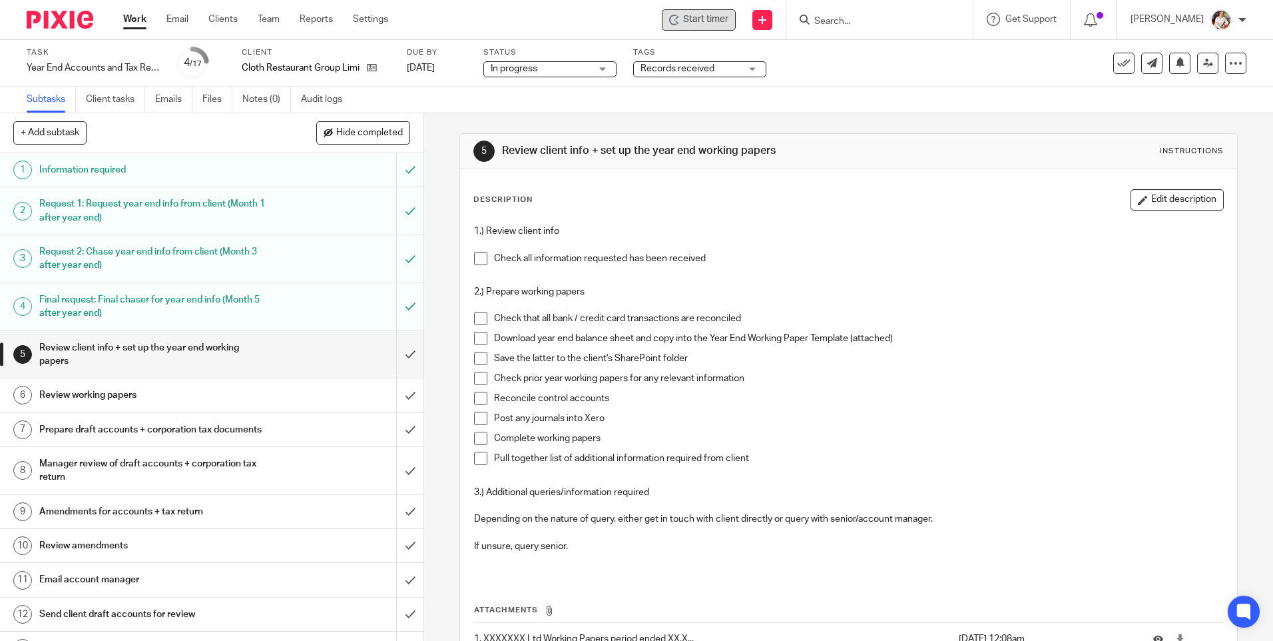
click at [717, 27] on div "Start timer" at bounding box center [699, 19] width 74 height 21
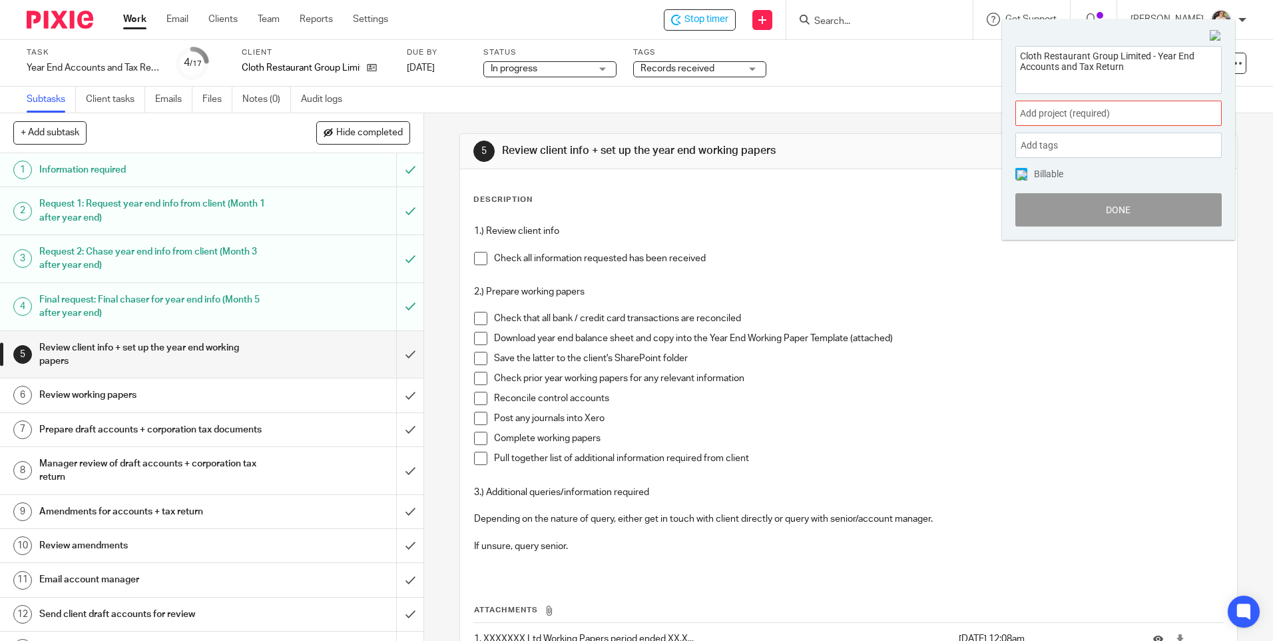
click at [1188, 116] on div "Add project (required) :" at bounding box center [1118, 113] width 206 height 25
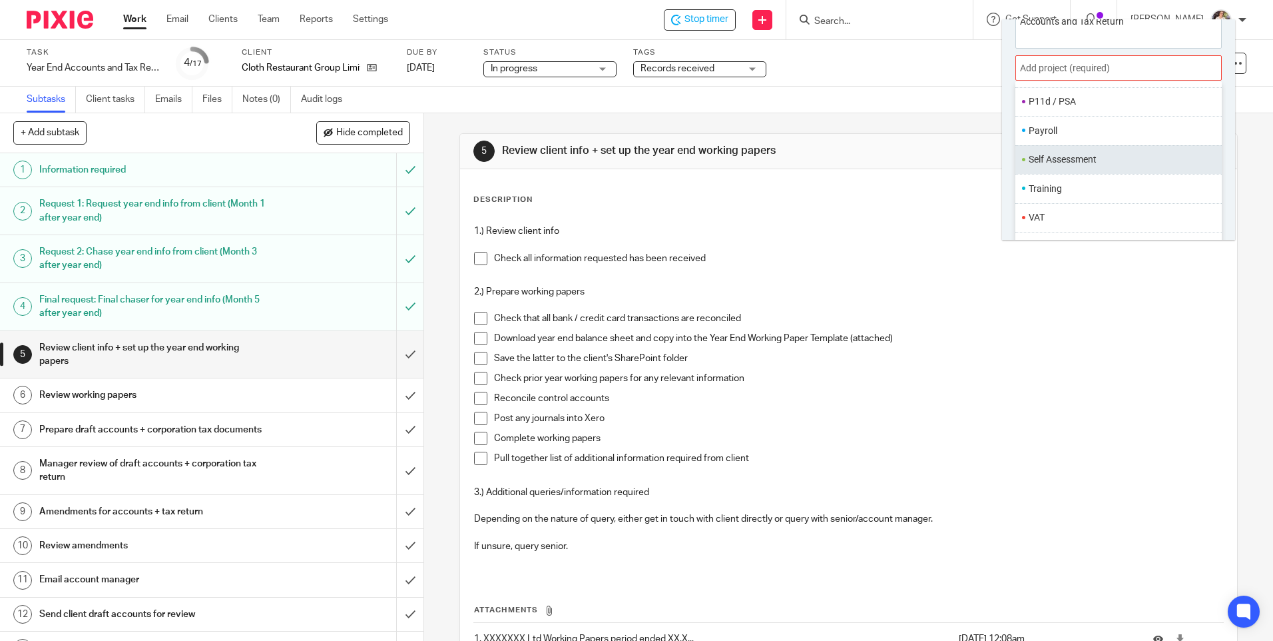
scroll to position [66, 0]
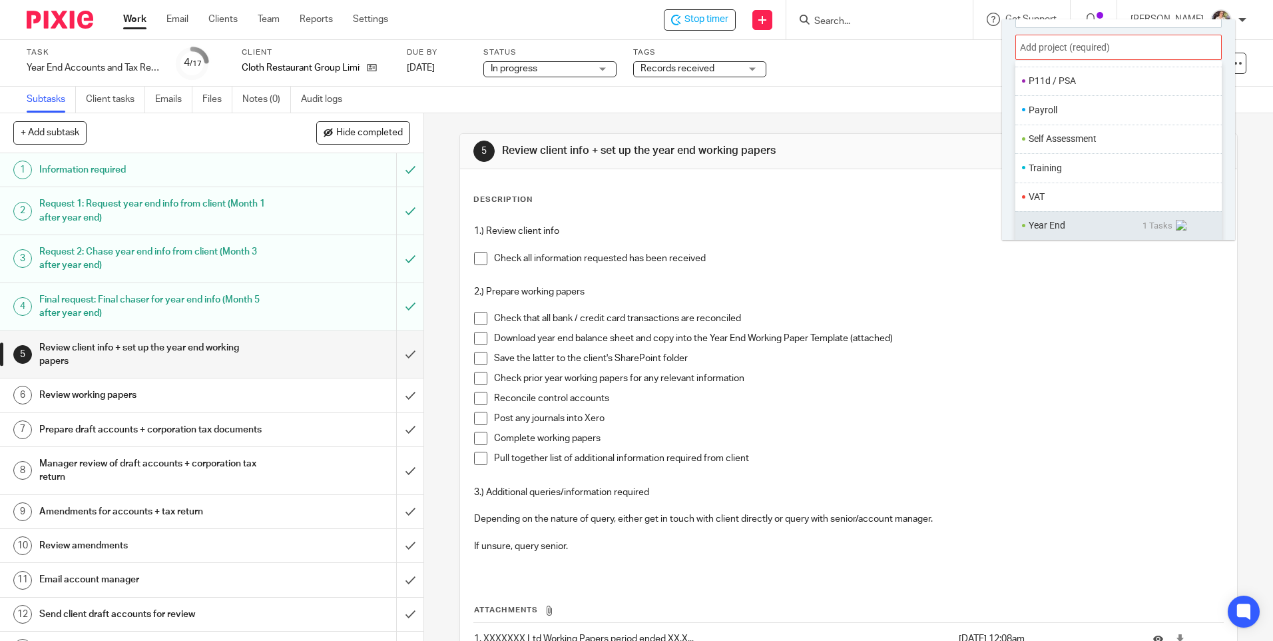
click at [1062, 223] on li "Year End" at bounding box center [1086, 225] width 114 height 14
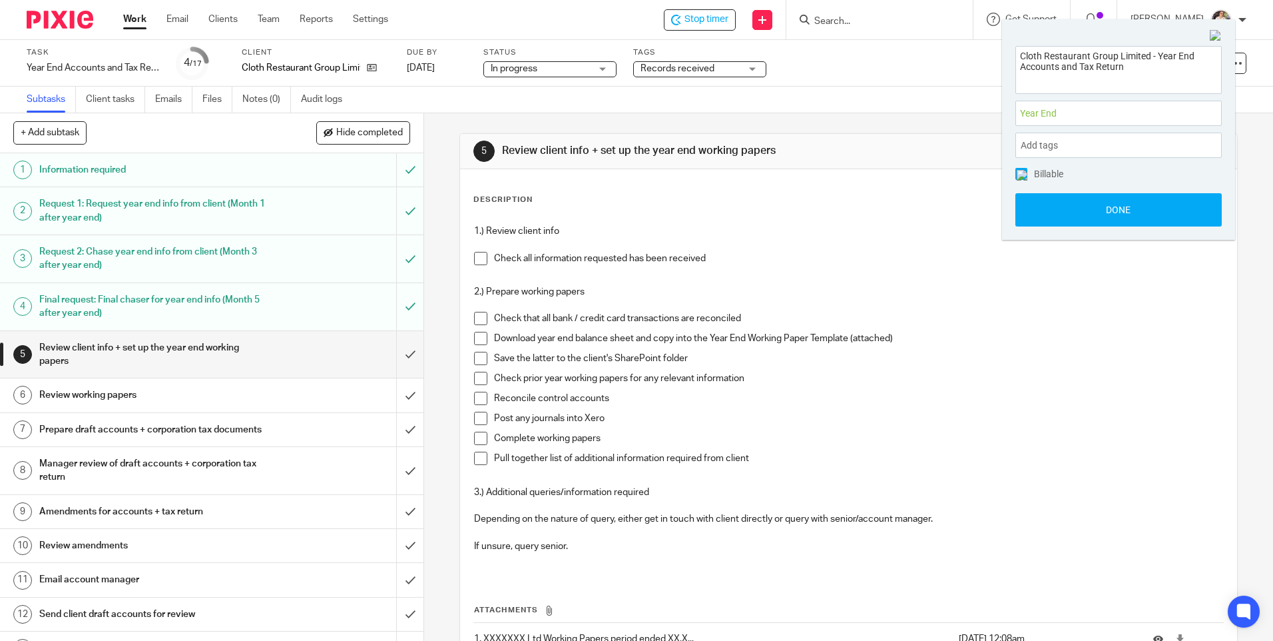
scroll to position [0, 0]
click at [1033, 208] on button "Done" at bounding box center [1118, 209] width 206 height 33
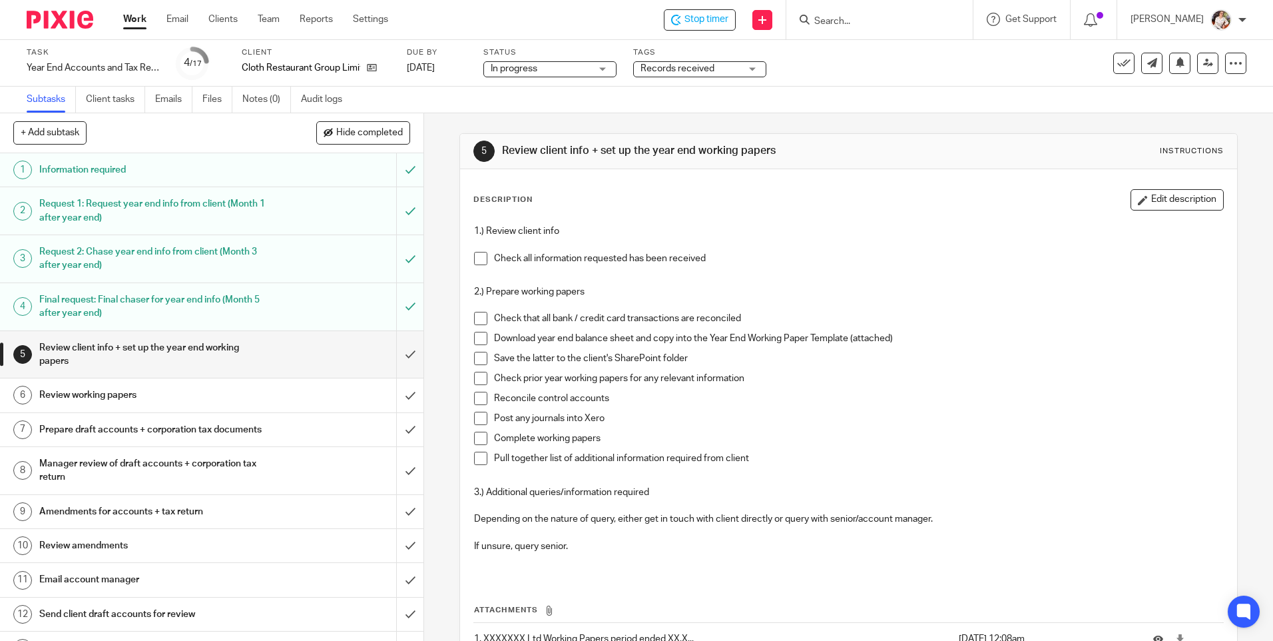
click at [679, 8] on div "Stop timer Send new email Create task Add client Get Support Contact via email …" at bounding box center [840, 19] width 865 height 39
click at [687, 17] on span "Stop timer" at bounding box center [707, 20] width 44 height 14
click at [698, 17] on span "Start timer" at bounding box center [705, 20] width 45 height 14
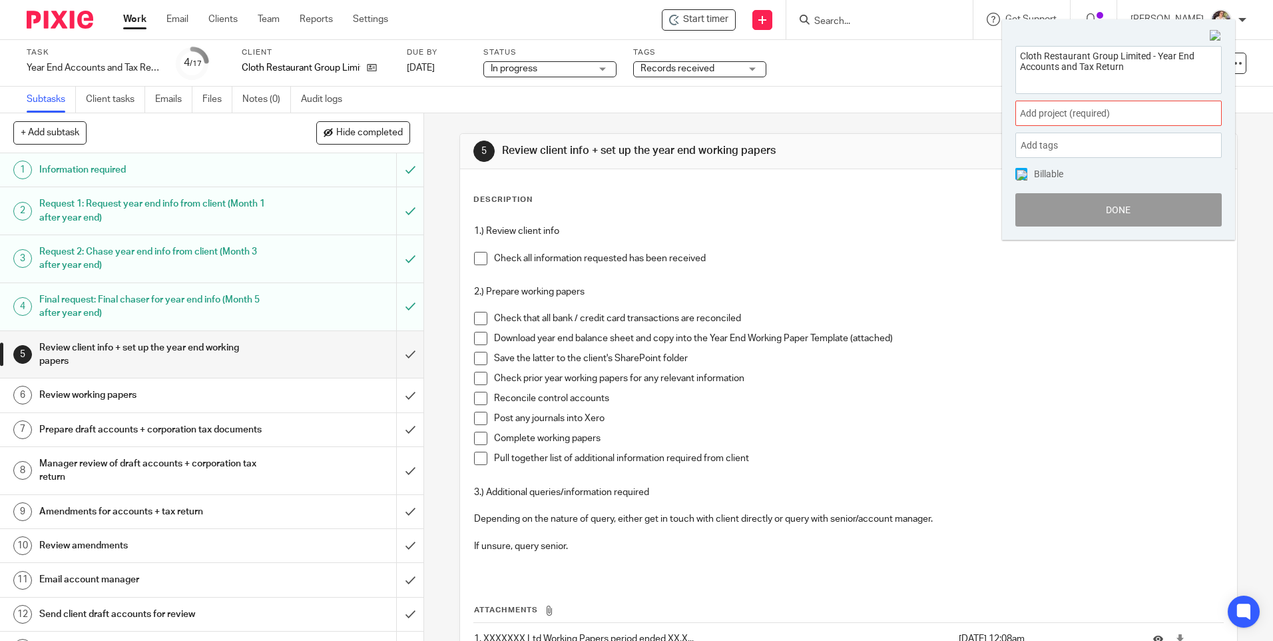
click at [1177, 118] on span "Add project (required) :" at bounding box center [1104, 114] width 168 height 14
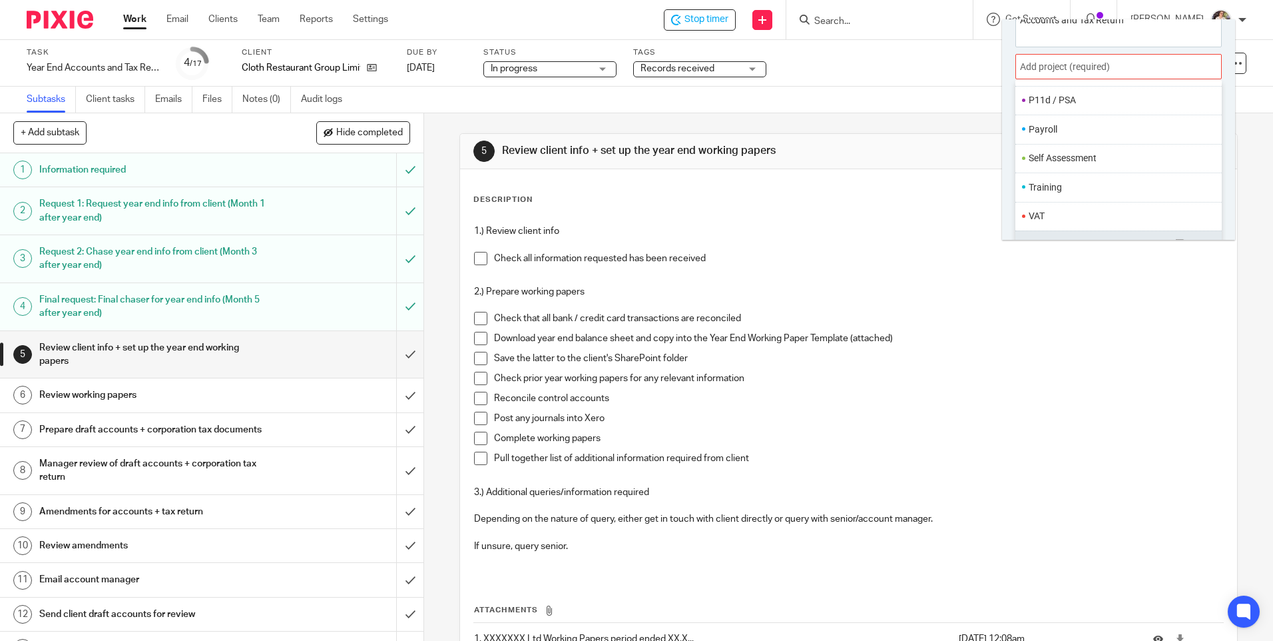
scroll to position [66, 0]
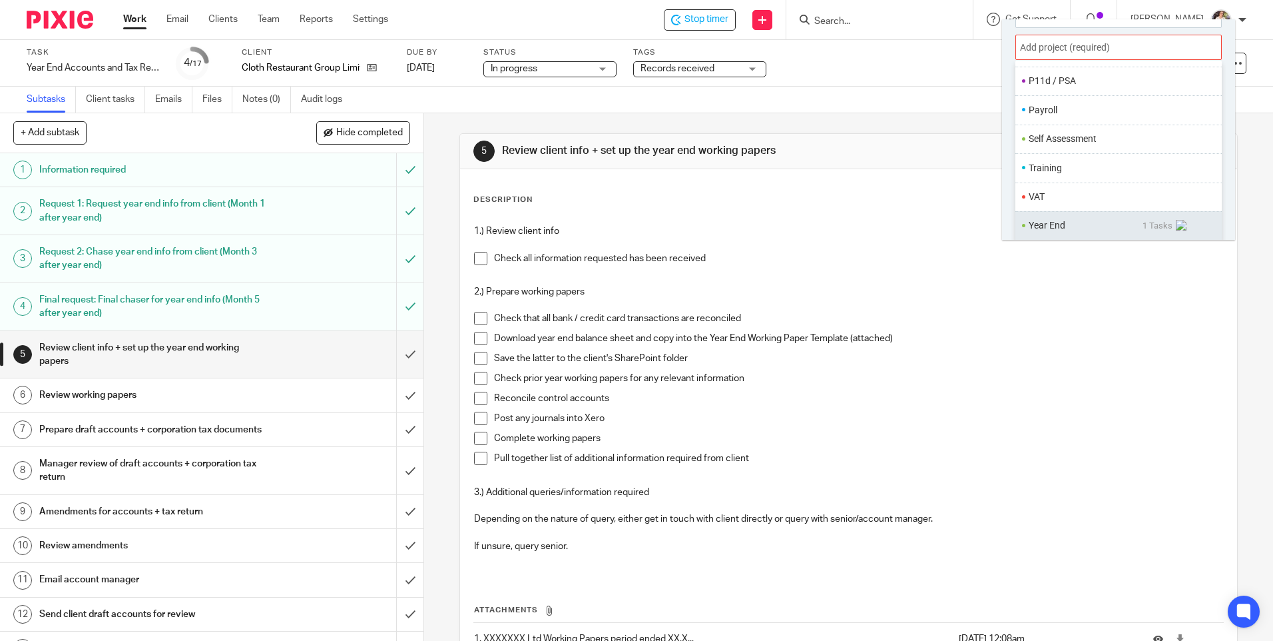
click at [1047, 228] on li "Year End" at bounding box center [1086, 225] width 114 height 14
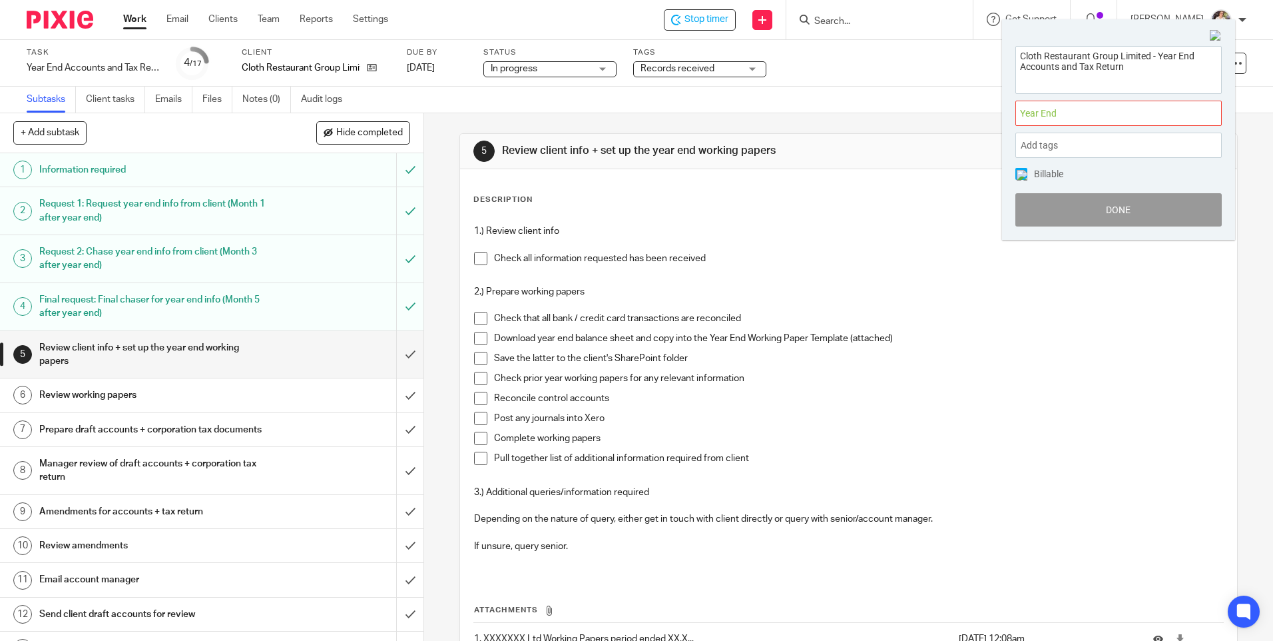
scroll to position [0, 0]
click at [1009, 206] on div "Cloth Restaurant Group Limited - Year End Accounts and Tax Return Year End : Ad…" at bounding box center [1118, 137] width 233 height 208
click at [1051, 196] on button "Done" at bounding box center [1118, 209] width 206 height 33
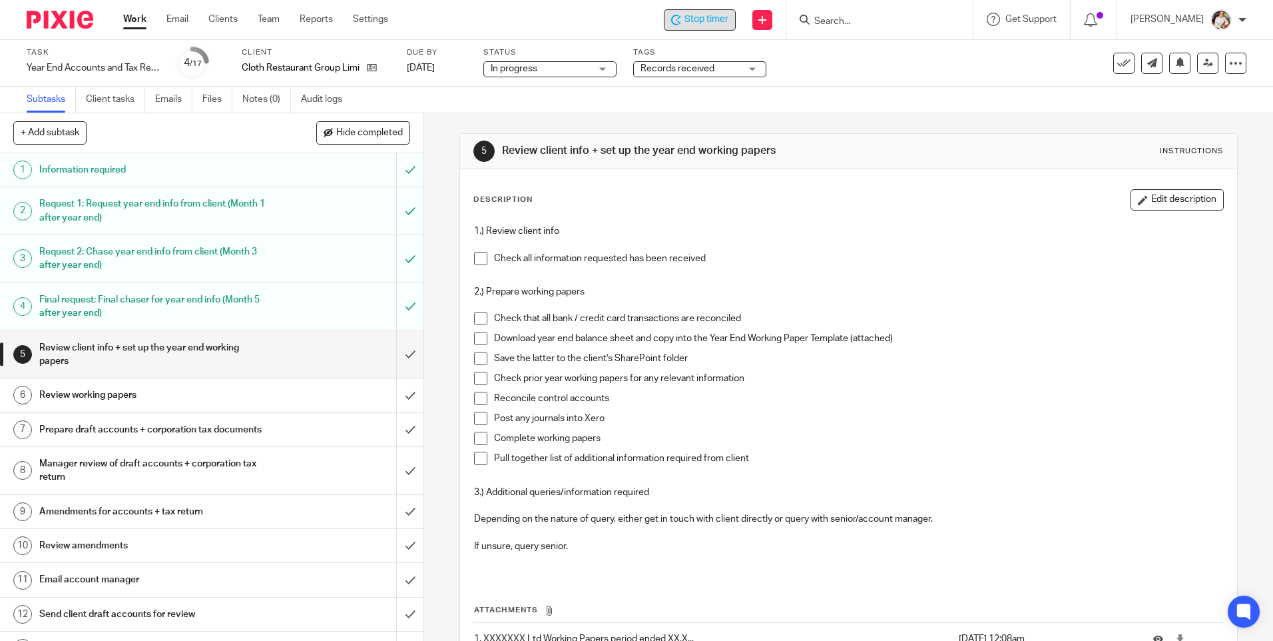
click at [696, 19] on span "Stop timer" at bounding box center [707, 20] width 44 height 14
